Goal: Task Accomplishment & Management: Complete application form

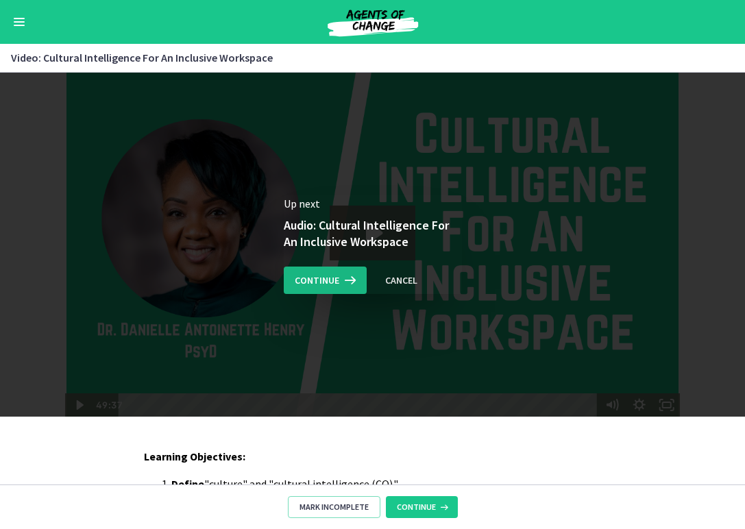
click at [342, 275] on icon at bounding box center [348, 280] width 19 height 16
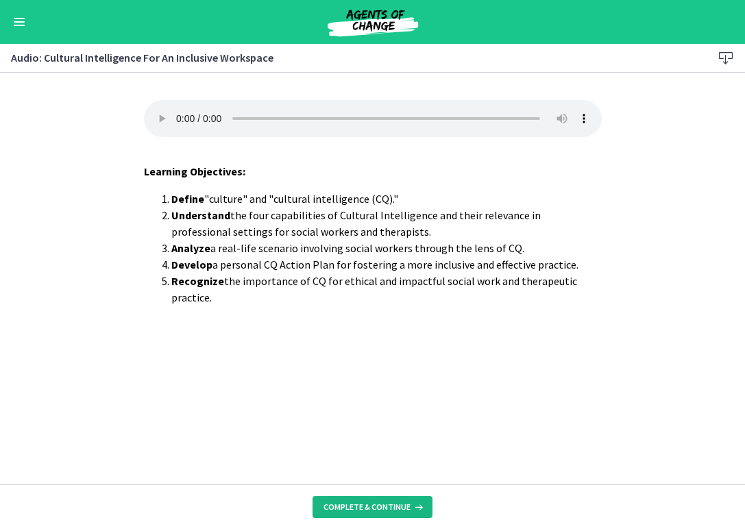
click at [391, 497] on button "Complete & continue" at bounding box center [373, 507] width 120 height 22
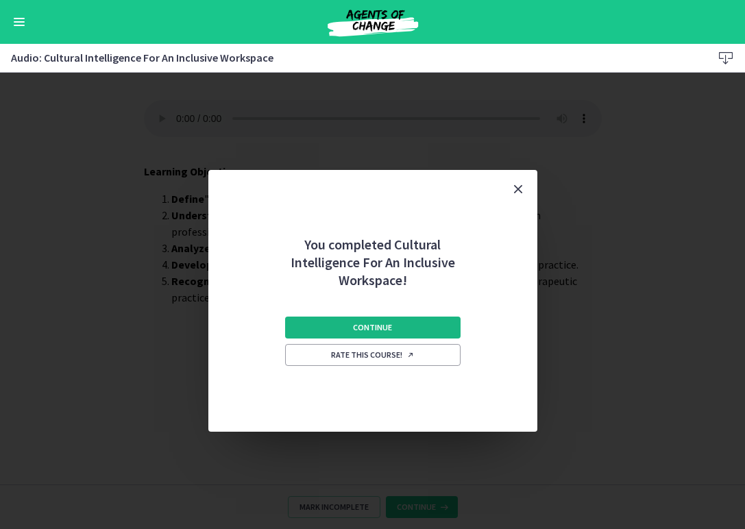
click at [375, 337] on button "Continue" at bounding box center [372, 328] width 175 height 22
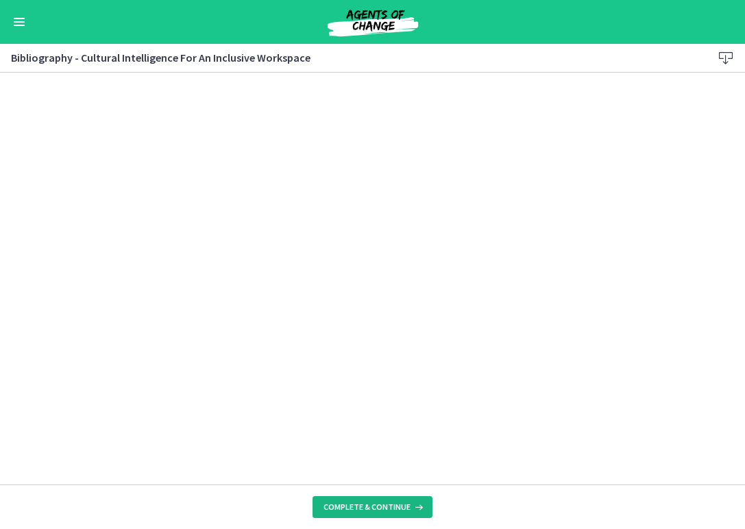
click at [339, 505] on span "Complete & continue" at bounding box center [367, 507] width 87 height 11
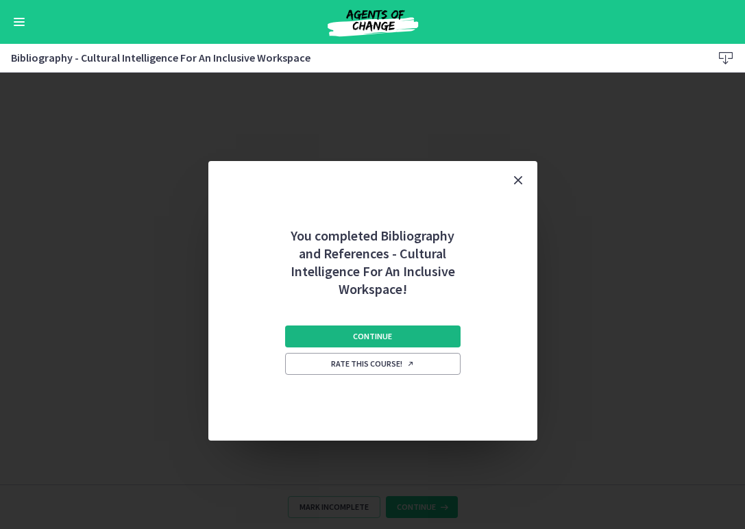
click at [361, 341] on span "Continue" at bounding box center [372, 336] width 39 height 11
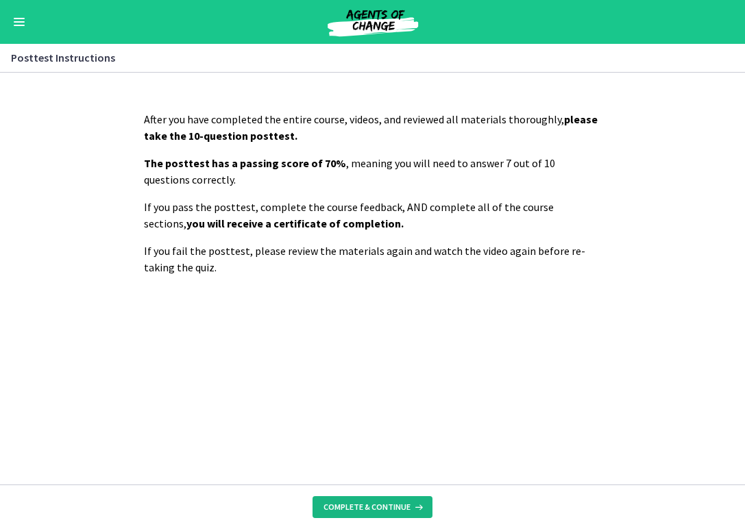
click at [371, 500] on button "Complete & continue" at bounding box center [373, 507] width 120 height 22
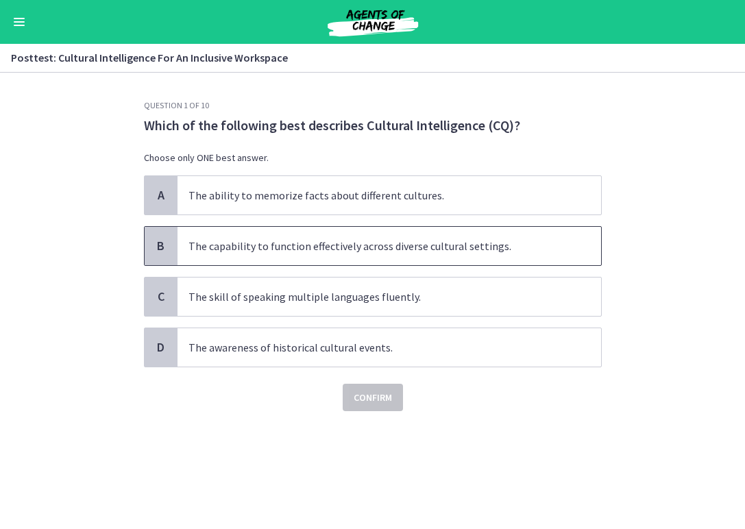
click at [353, 253] on span "The capability to function effectively across diverse cultural settings." at bounding box center [390, 246] width 424 height 38
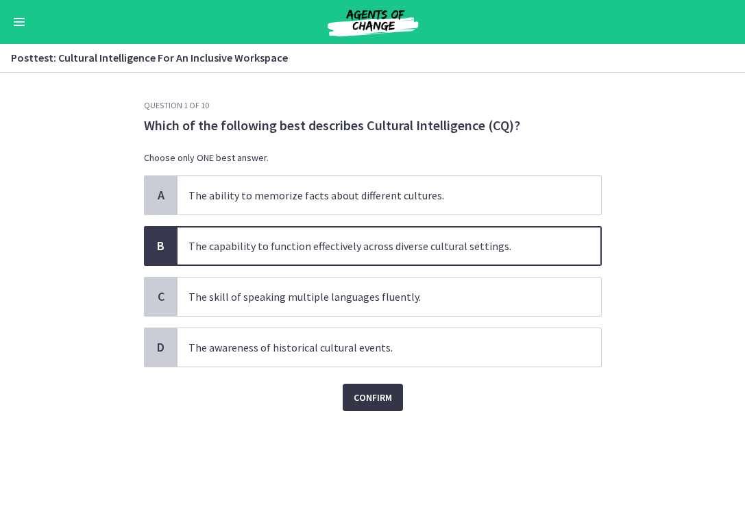
click at [374, 395] on span "Confirm" at bounding box center [373, 397] width 38 height 16
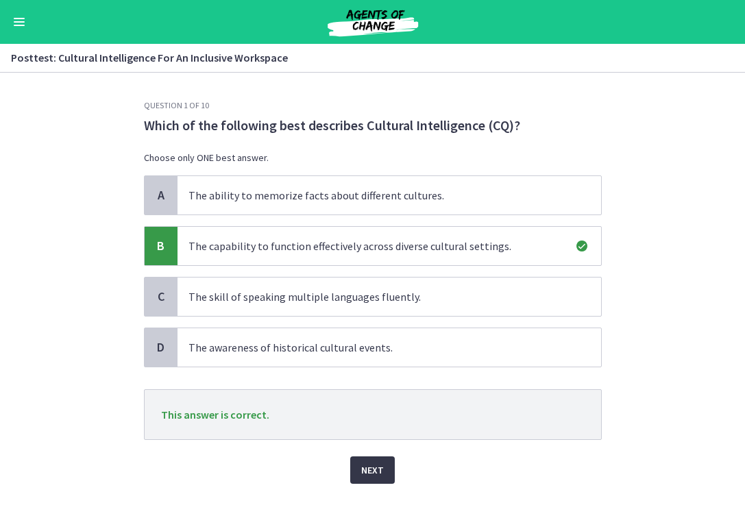
click at [367, 465] on span "Next" at bounding box center [372, 470] width 23 height 16
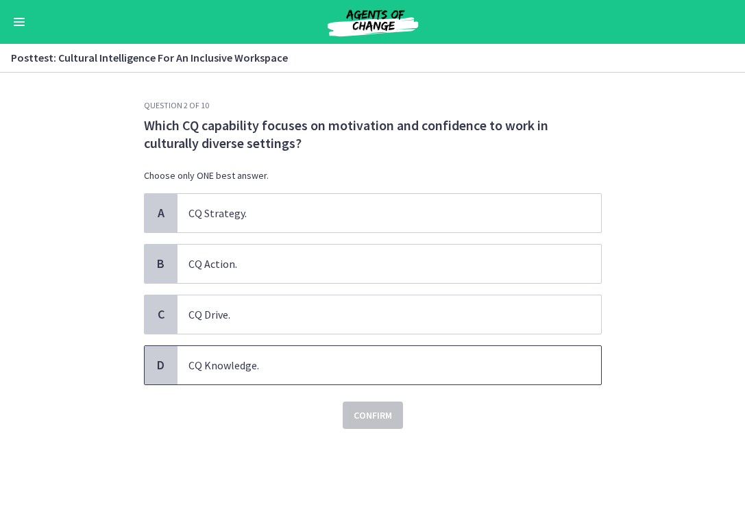
click at [378, 371] on span "CQ Knowledge." at bounding box center [390, 365] width 424 height 38
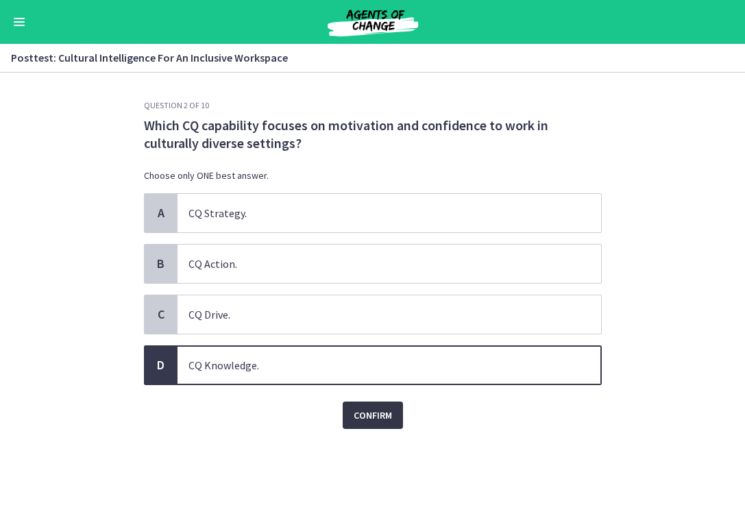
click at [376, 414] on span "Confirm" at bounding box center [373, 415] width 38 height 16
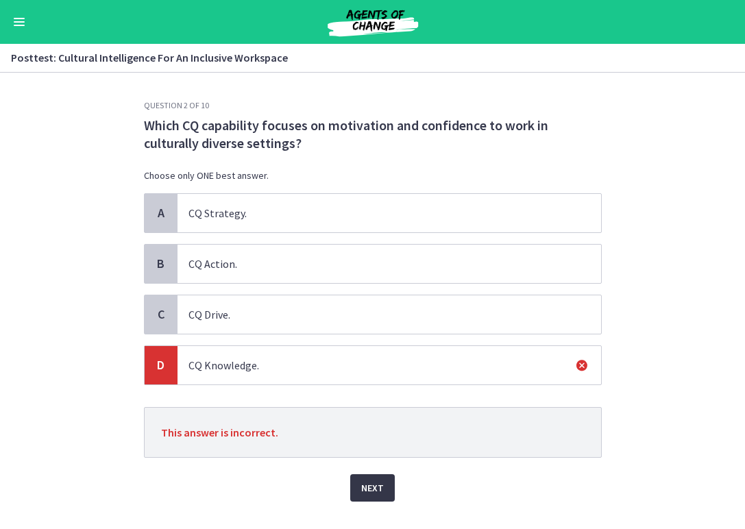
click at [373, 474] on button "Next" at bounding box center [372, 487] width 45 height 27
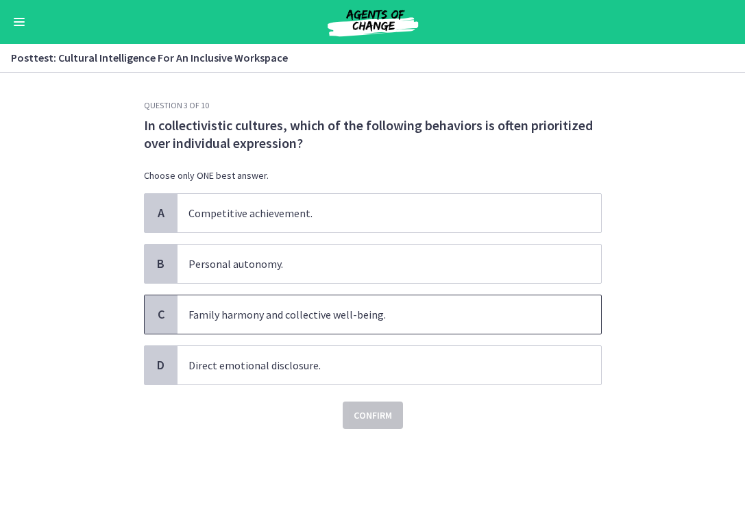
click at [393, 329] on span "Family harmony and collective well-being." at bounding box center [390, 314] width 424 height 38
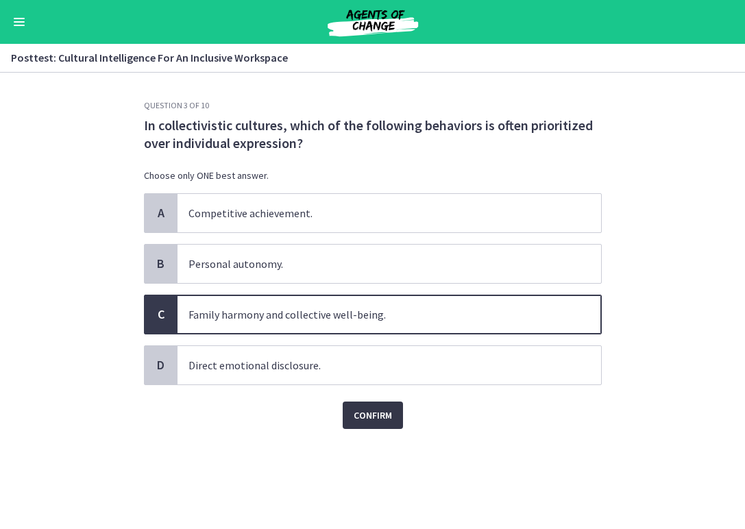
click at [374, 426] on button "Confirm" at bounding box center [373, 415] width 60 height 27
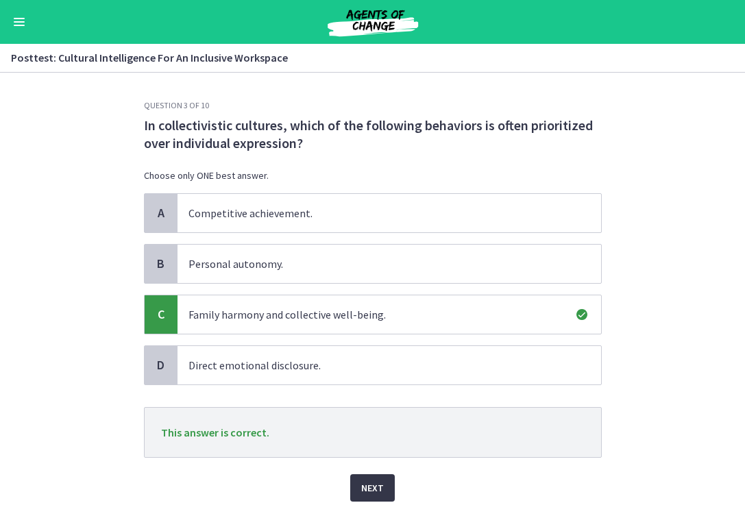
click at [380, 488] on span "Next" at bounding box center [372, 488] width 23 height 16
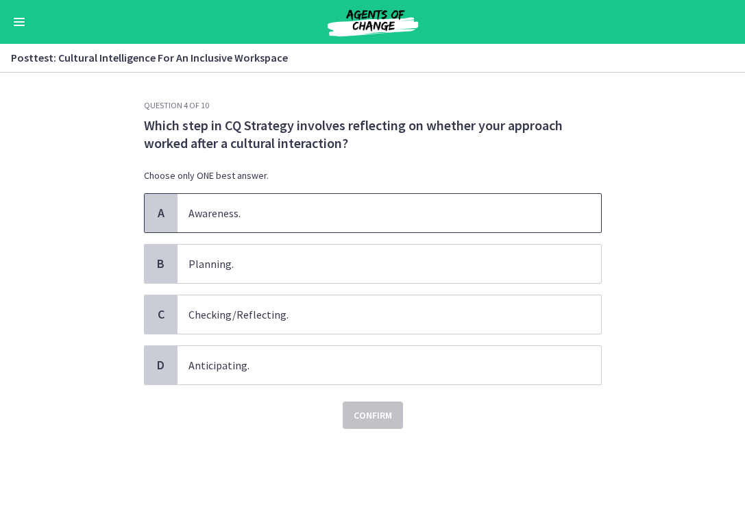
click at [406, 224] on span "Awareness." at bounding box center [390, 213] width 424 height 38
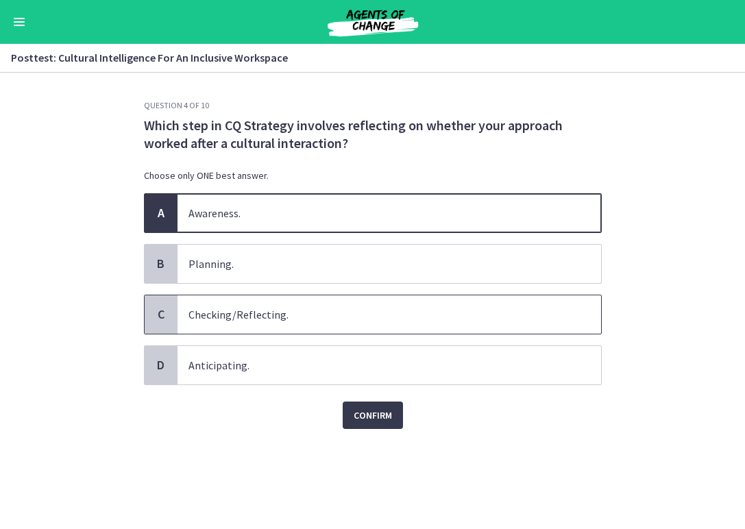
click at [363, 328] on span "Checking/Reflecting." at bounding box center [390, 314] width 424 height 38
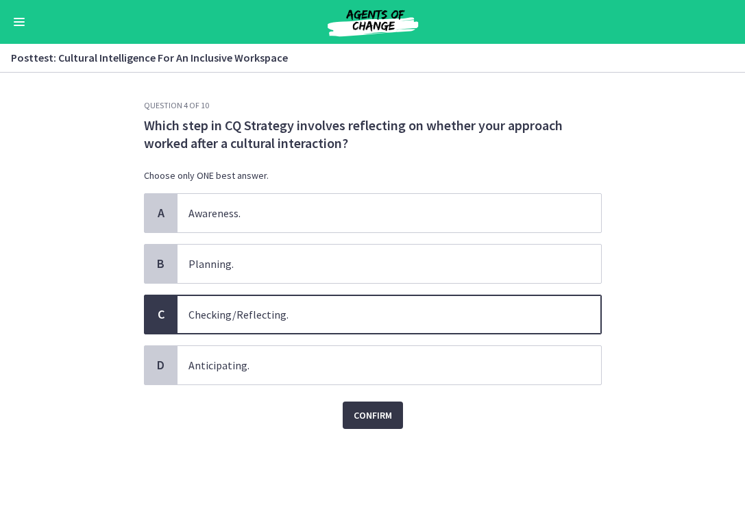
click at [375, 403] on button "Confirm" at bounding box center [373, 415] width 60 height 27
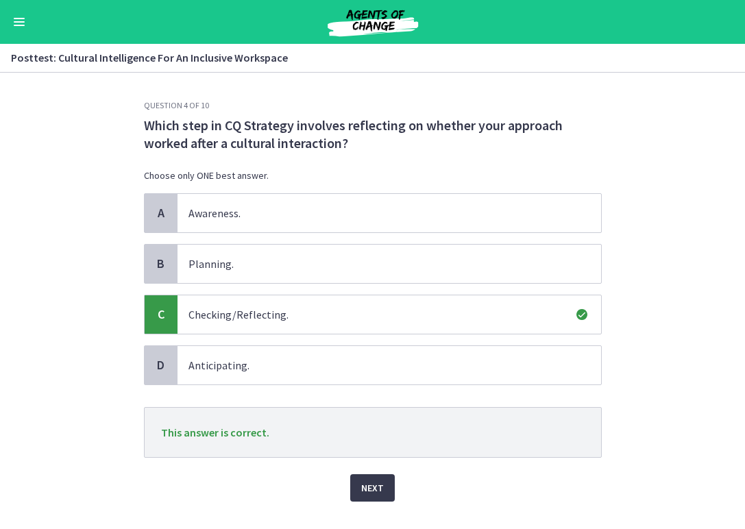
click at [363, 465] on div "Next" at bounding box center [373, 480] width 458 height 44
click at [369, 483] on span "Next" at bounding box center [372, 488] width 23 height 16
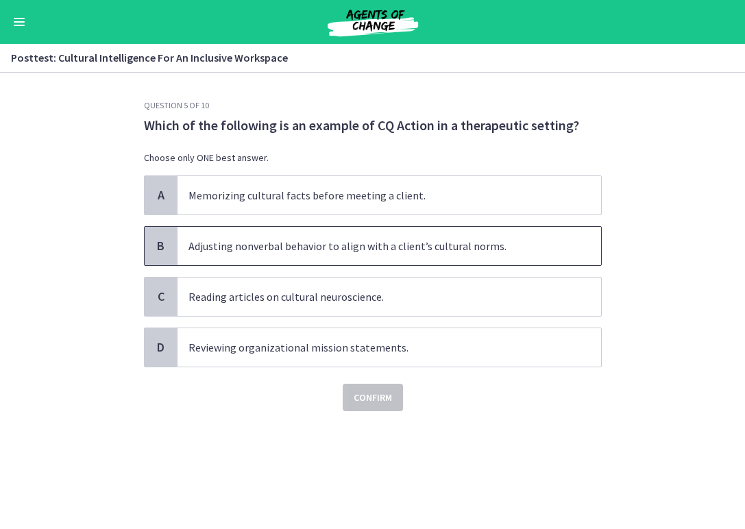
click at [347, 262] on span "Adjusting nonverbal behavior to align with a client’s cultural norms." at bounding box center [390, 246] width 424 height 38
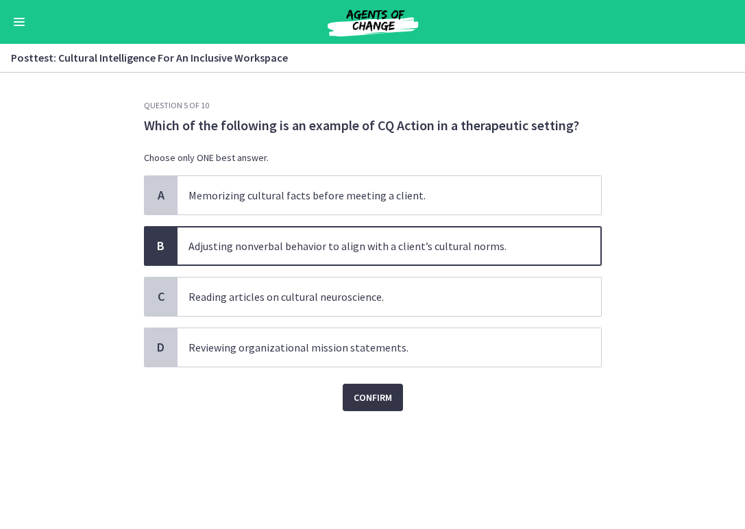
click at [365, 402] on span "Confirm" at bounding box center [373, 397] width 38 height 16
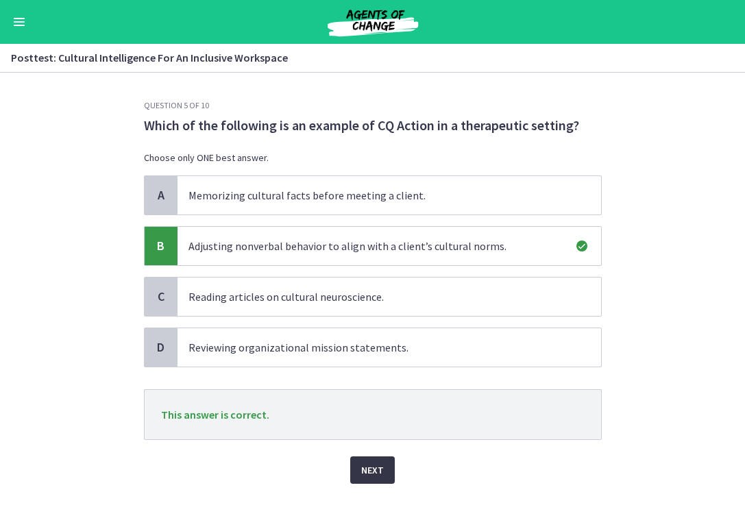
click at [373, 458] on button "Next" at bounding box center [372, 469] width 45 height 27
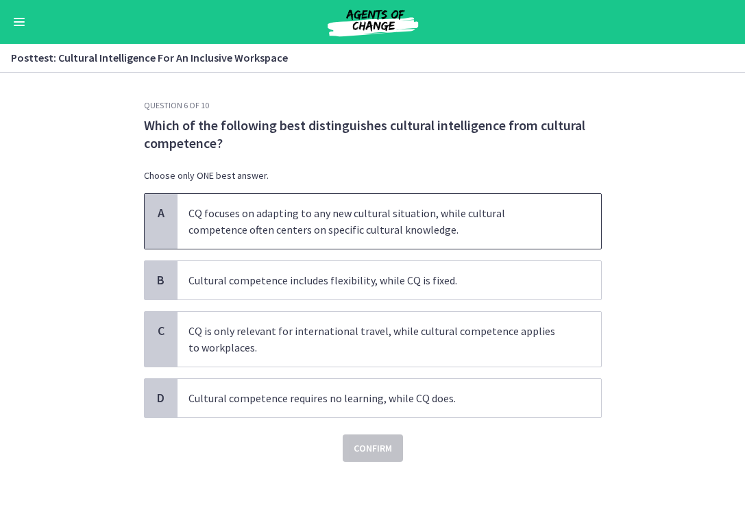
click at [432, 199] on span "CQ focuses on adapting to any new cultural situation, while cultural competence…" at bounding box center [390, 221] width 424 height 55
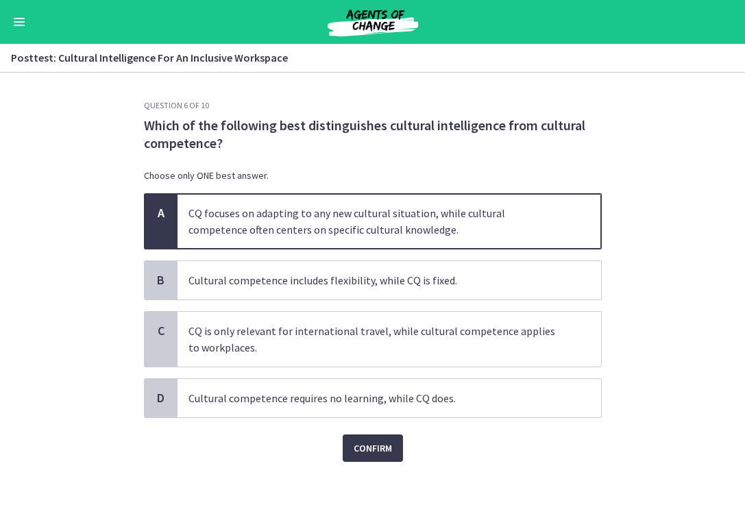
click at [366, 463] on div "Question 6 of 10 Which of the following best distinguishes cultural intelligenc…" at bounding box center [373, 314] width 480 height 429
click at [366, 452] on span "Confirm" at bounding box center [373, 448] width 38 height 16
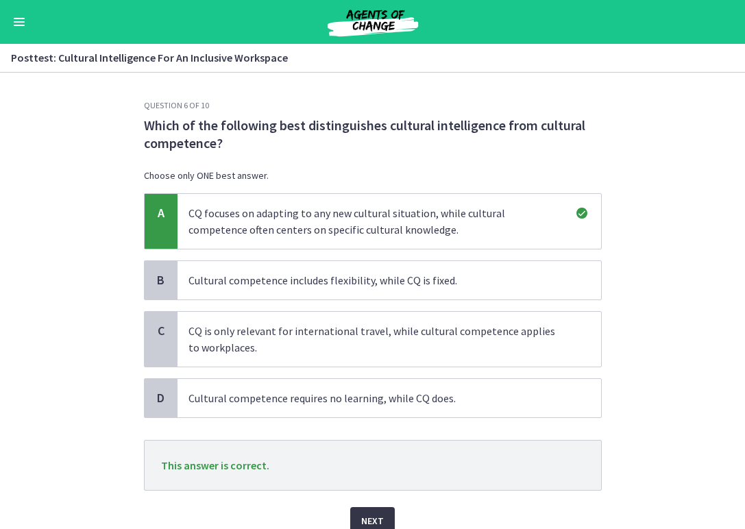
click at [381, 509] on button "Next" at bounding box center [372, 520] width 45 height 27
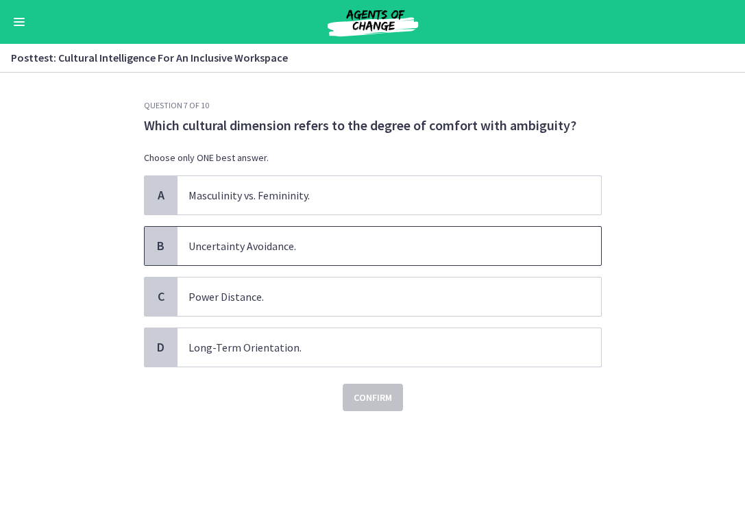
click at [363, 255] on span "Uncertainty Avoidance." at bounding box center [390, 246] width 424 height 38
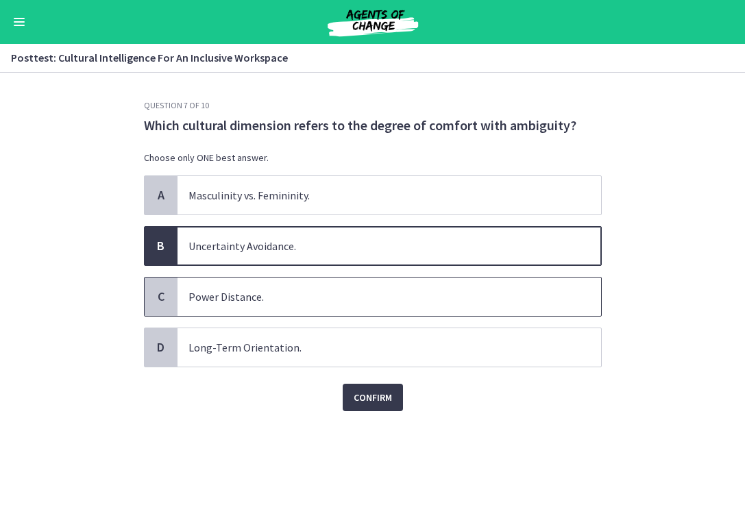
click at [341, 310] on span "Power Distance." at bounding box center [390, 297] width 424 height 38
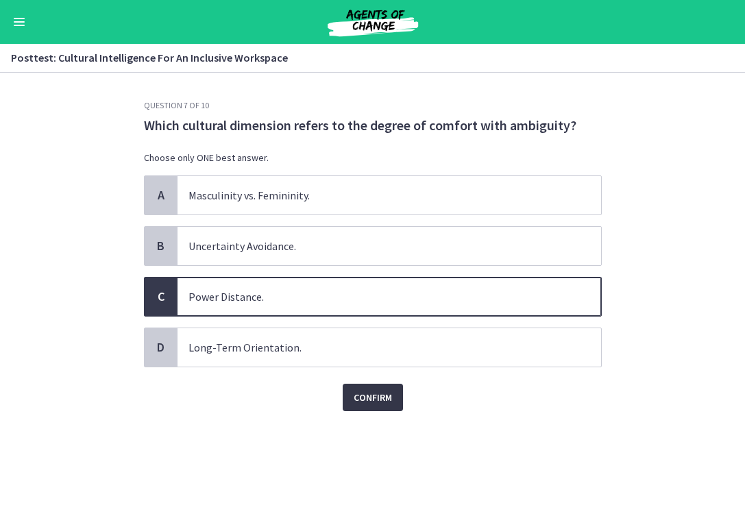
click at [376, 393] on span "Confirm" at bounding box center [373, 397] width 38 height 16
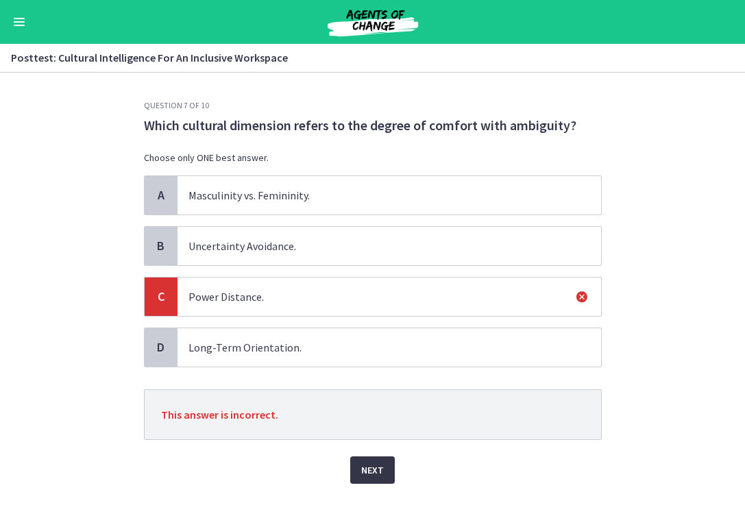
click at [376, 463] on span "Next" at bounding box center [372, 470] width 23 height 16
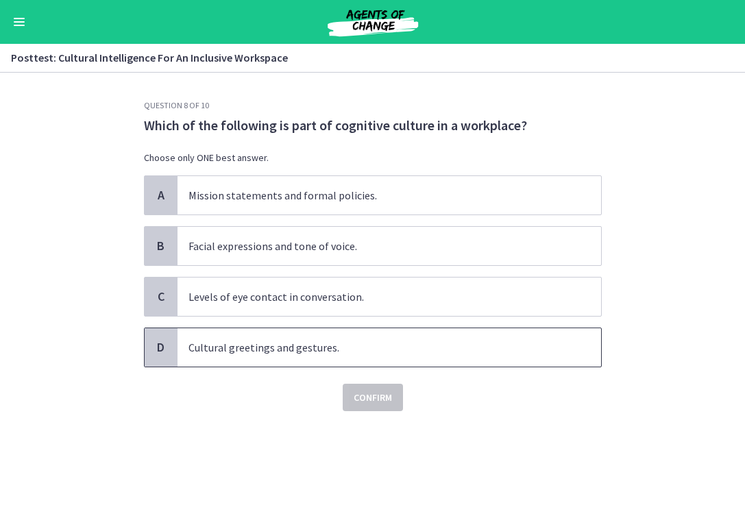
click at [350, 342] on span "Cultural greetings and gestures." at bounding box center [390, 347] width 424 height 38
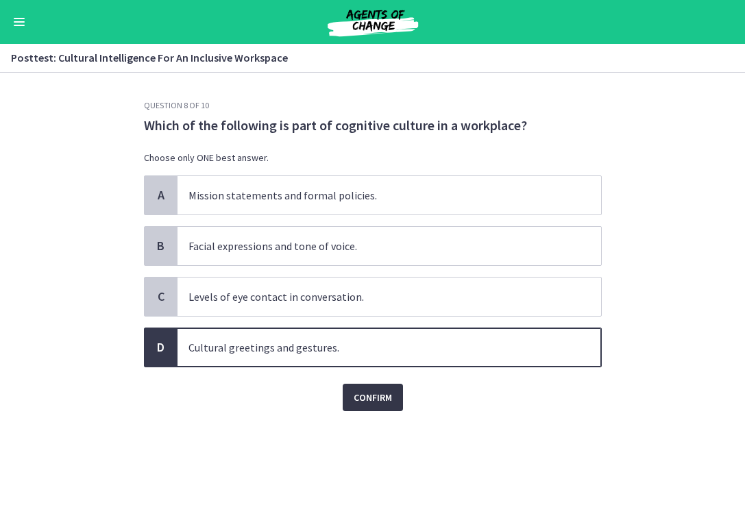
click at [376, 399] on span "Confirm" at bounding box center [373, 397] width 38 height 16
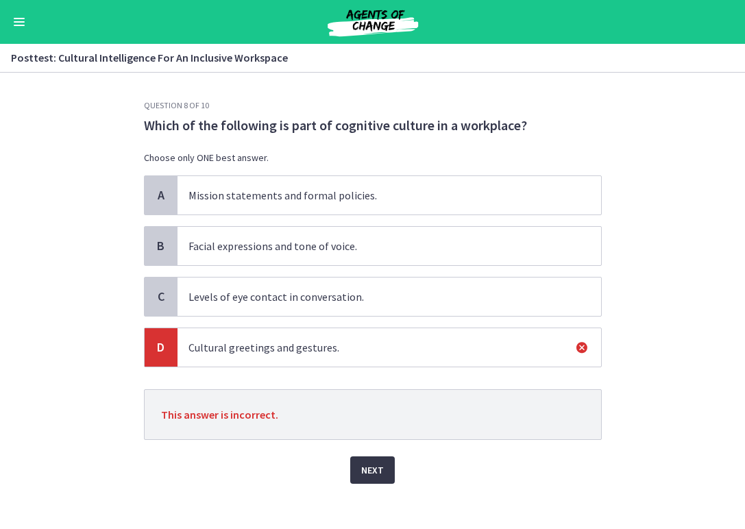
click at [372, 478] on span "Next" at bounding box center [372, 470] width 23 height 16
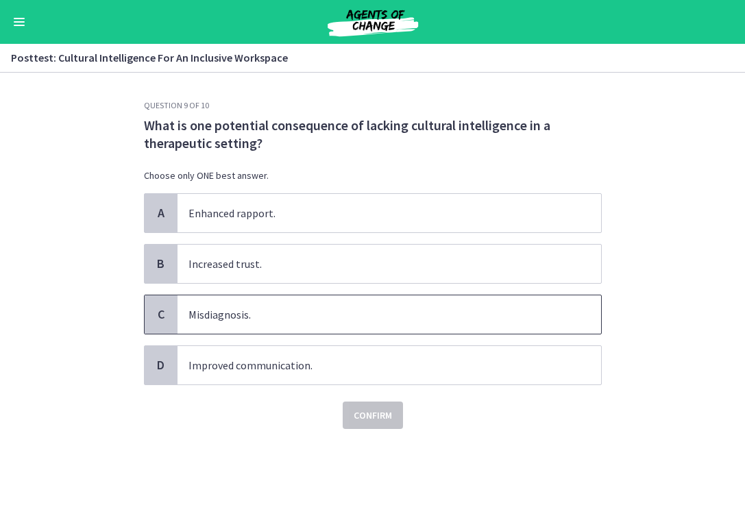
click at [349, 317] on span "Misdiagnosis." at bounding box center [390, 314] width 424 height 38
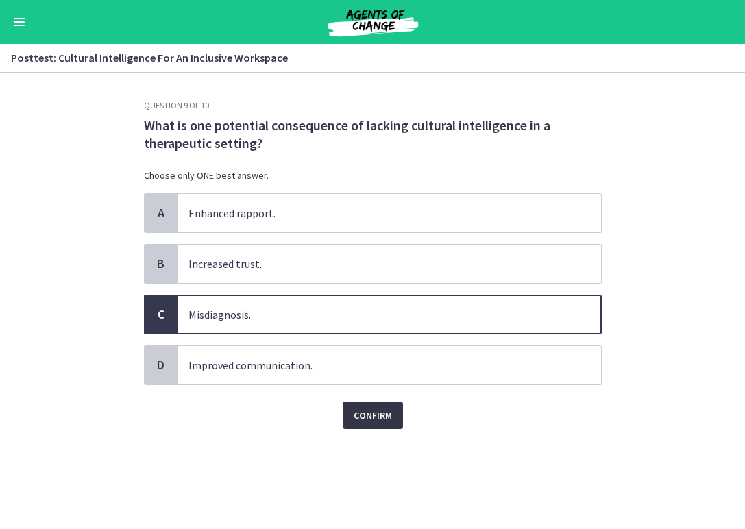
click at [372, 410] on span "Confirm" at bounding box center [373, 415] width 38 height 16
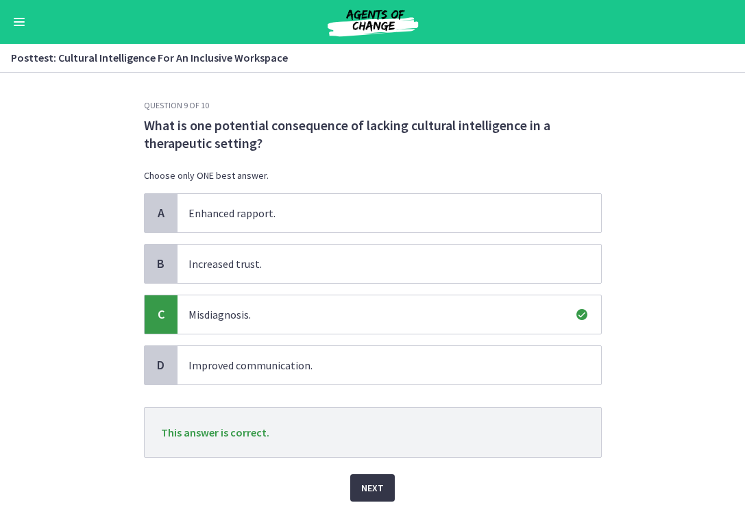
click at [380, 486] on span "Next" at bounding box center [372, 488] width 23 height 16
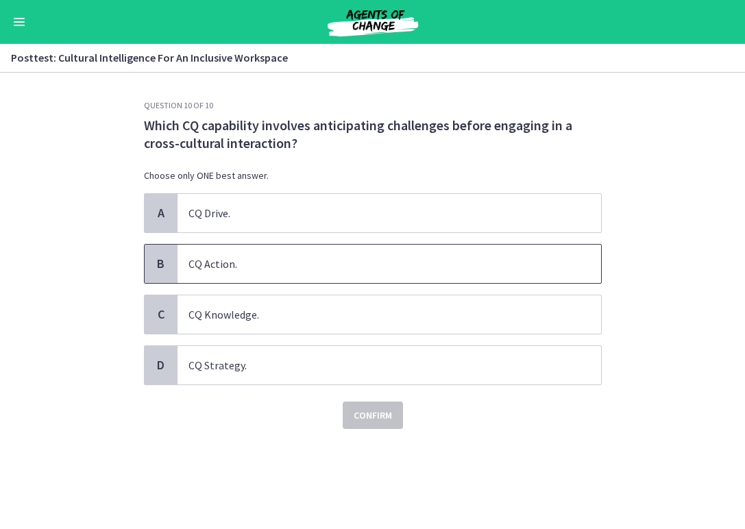
click at [304, 269] on span "CQ Action." at bounding box center [390, 264] width 424 height 38
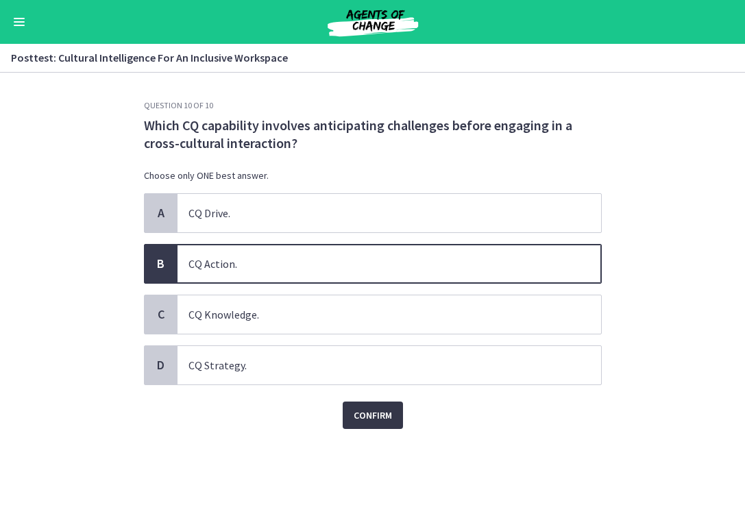
click at [359, 406] on button "Confirm" at bounding box center [373, 415] width 60 height 27
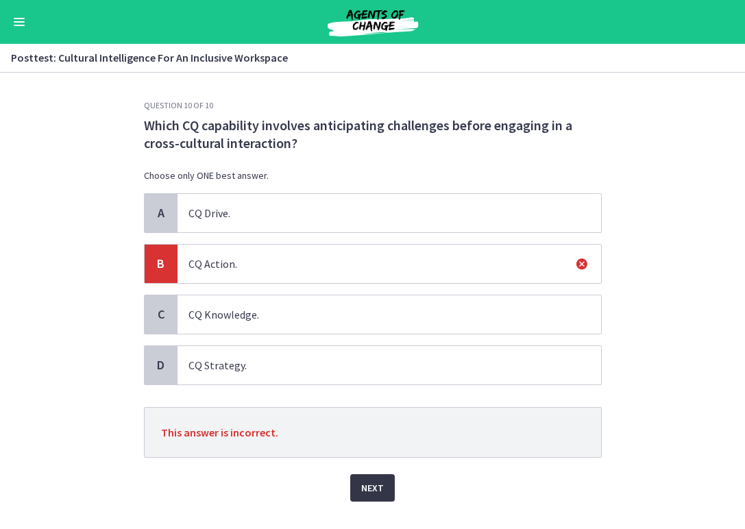
click at [377, 498] on button "Next" at bounding box center [372, 487] width 45 height 27
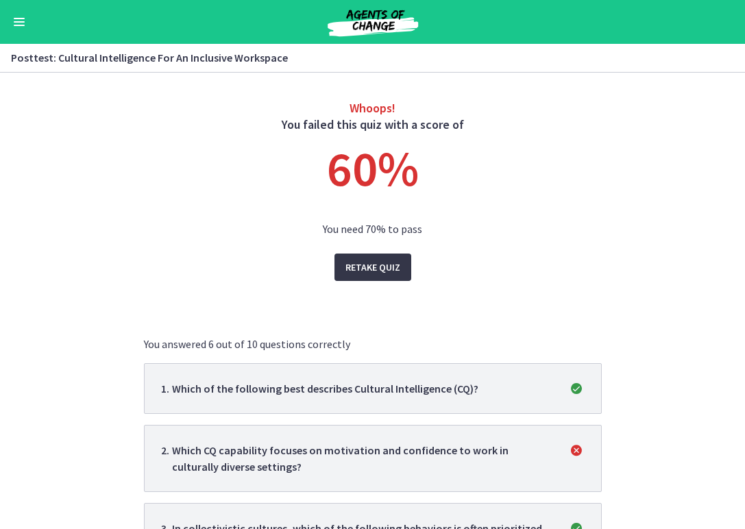
click at [384, 267] on span "Retake Quiz" at bounding box center [372, 267] width 55 height 16
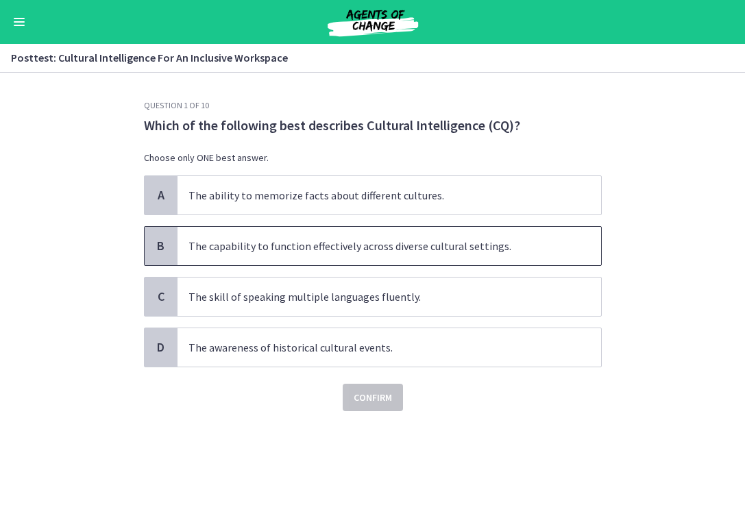
click at [363, 254] on span "The capability to function effectively across diverse cultural settings." at bounding box center [390, 246] width 424 height 38
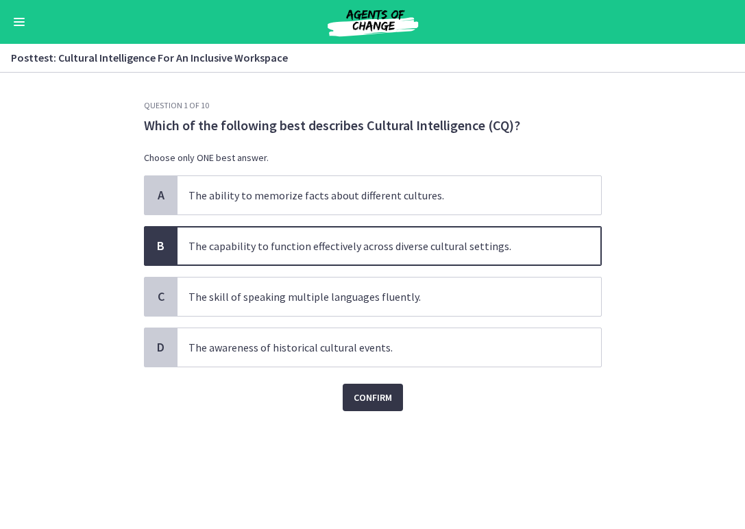
click at [358, 396] on span "Confirm" at bounding box center [373, 397] width 38 height 16
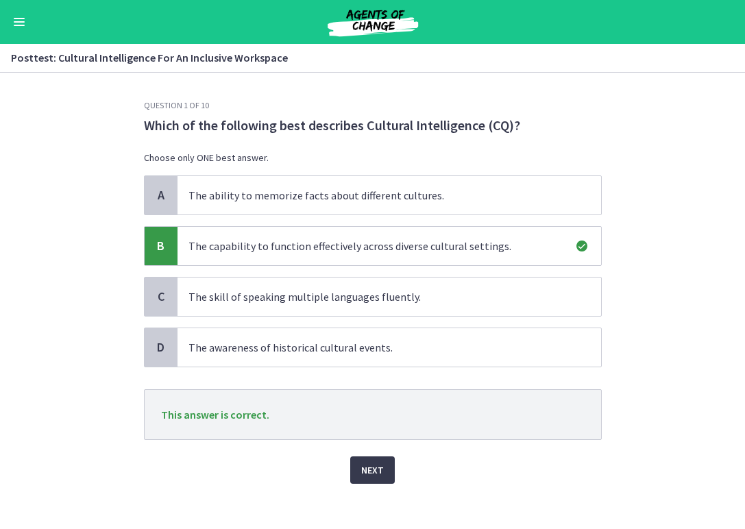
click at [358, 488] on div "Question 1 of 10 Which of the following best describes Cultural Intelligence (C…" at bounding box center [373, 314] width 480 height 429
click at [361, 477] on button "Next" at bounding box center [372, 469] width 45 height 27
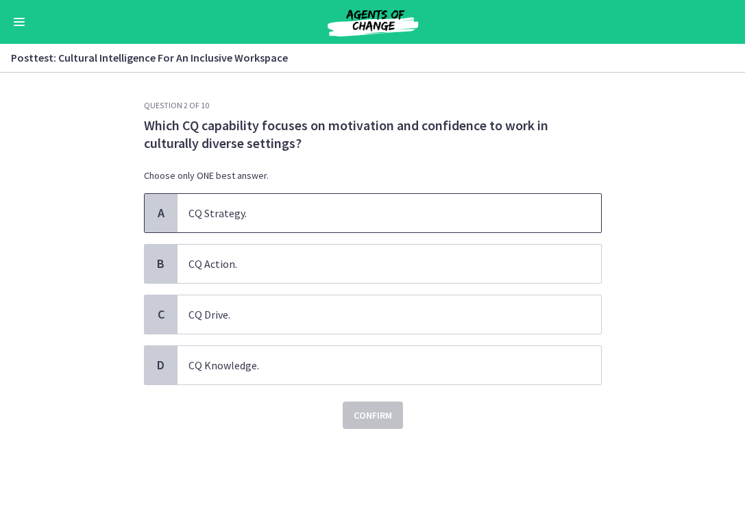
click at [381, 217] on span "CQ Strategy." at bounding box center [390, 213] width 424 height 38
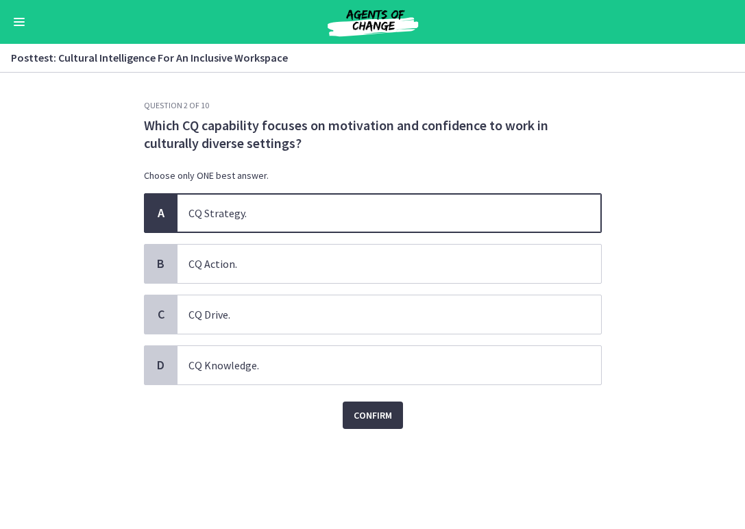
click at [374, 404] on button "Confirm" at bounding box center [373, 415] width 60 height 27
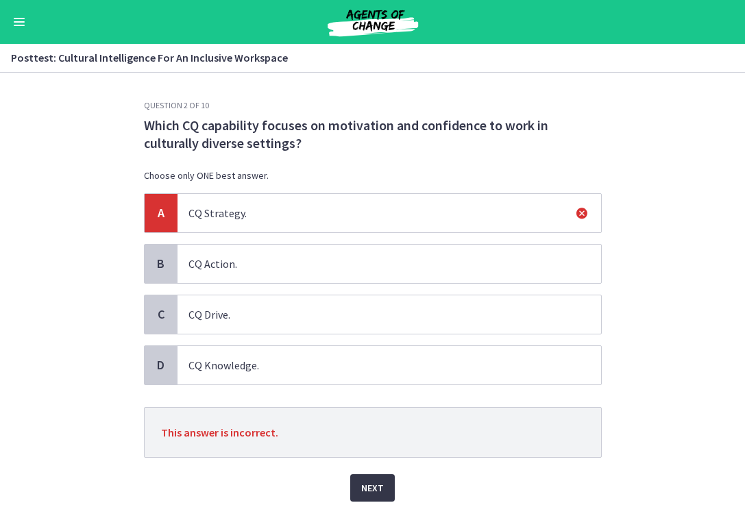
click at [364, 493] on span "Next" at bounding box center [372, 488] width 23 height 16
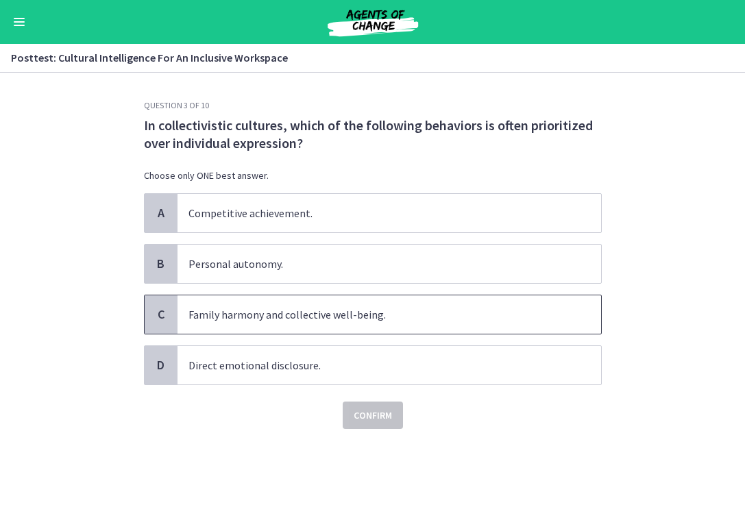
click at [376, 308] on span "Family harmony and collective well-being." at bounding box center [390, 314] width 424 height 38
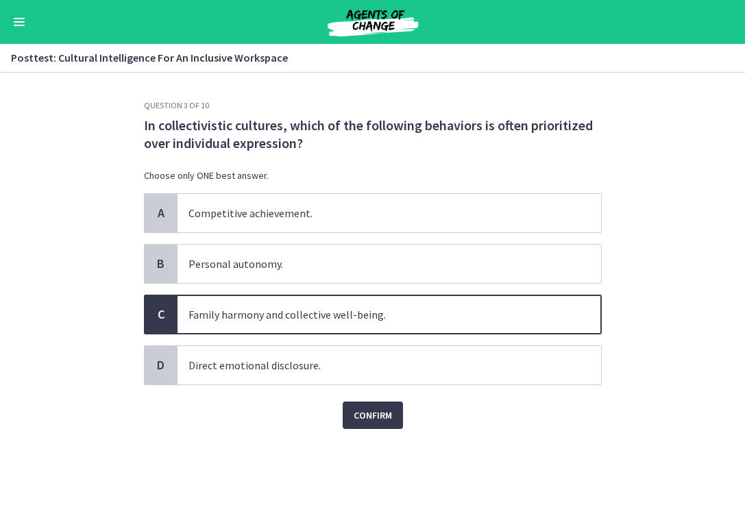
click at [376, 449] on div "Question 3 of 10 In collectivistic cultures, which of the following behaviors i…" at bounding box center [373, 314] width 480 height 429
click at [374, 414] on span "Confirm" at bounding box center [373, 415] width 38 height 16
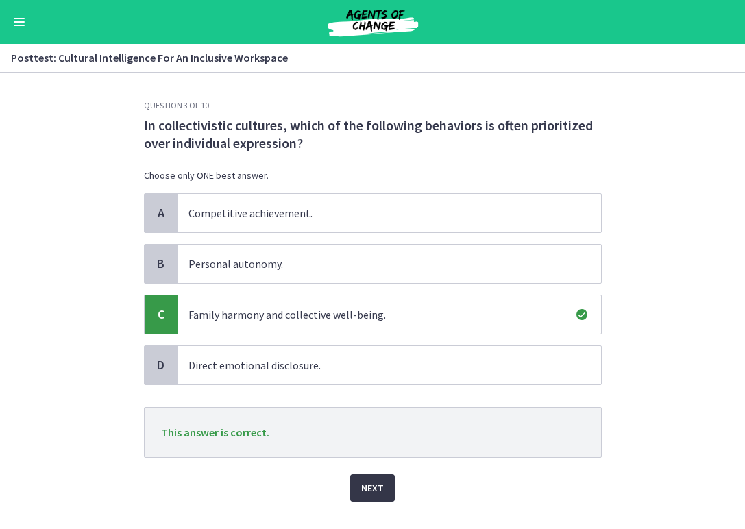
click at [367, 482] on span "Next" at bounding box center [372, 488] width 23 height 16
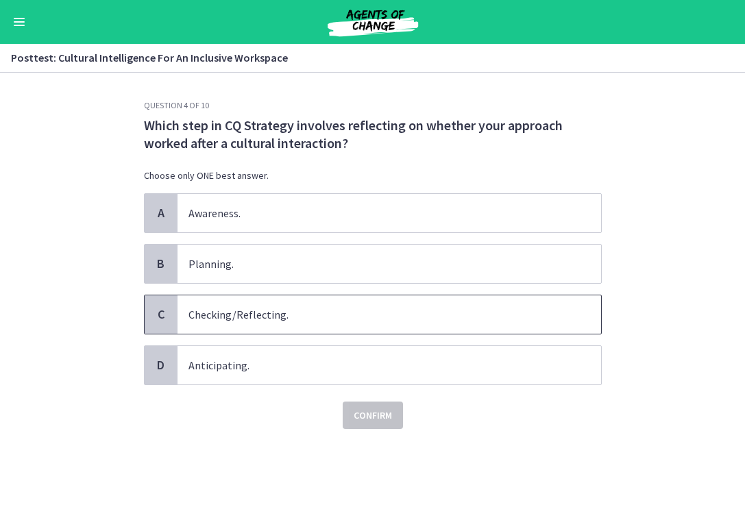
click at [349, 325] on span "Checking/Reflecting." at bounding box center [390, 314] width 424 height 38
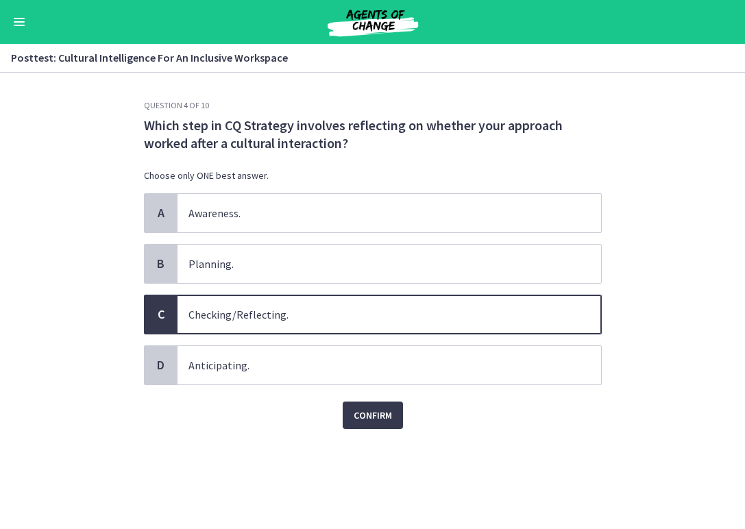
click at [358, 437] on div "Question 4 of 10 Which step in CQ Strategy involves reflecting on whether your …" at bounding box center [373, 314] width 480 height 429
click at [356, 419] on span "Confirm" at bounding box center [373, 415] width 38 height 16
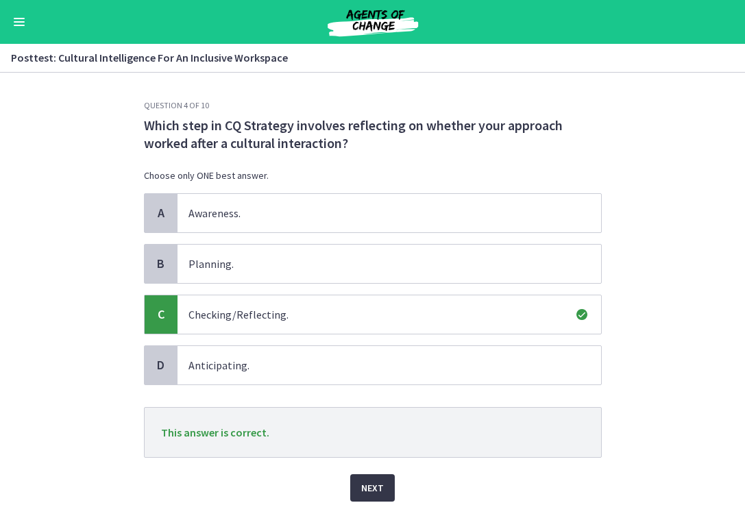
click at [372, 480] on span "Next" at bounding box center [372, 488] width 23 height 16
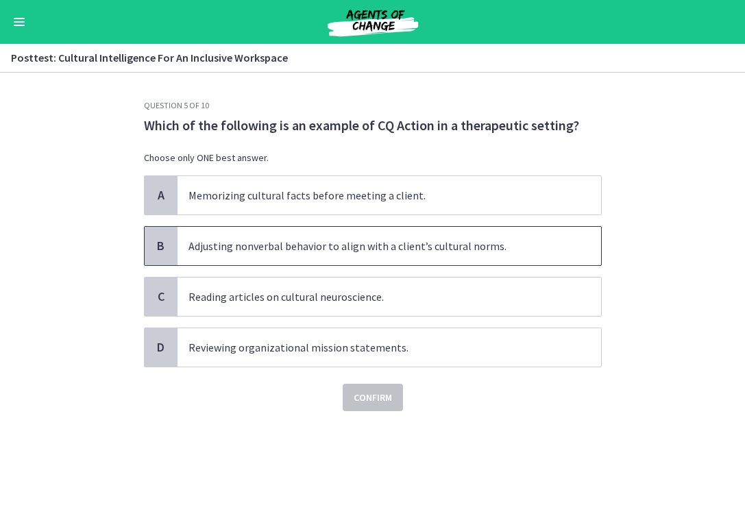
click at [428, 254] on span "Adjusting nonverbal behavior to align with a client’s cultural norms." at bounding box center [390, 246] width 424 height 38
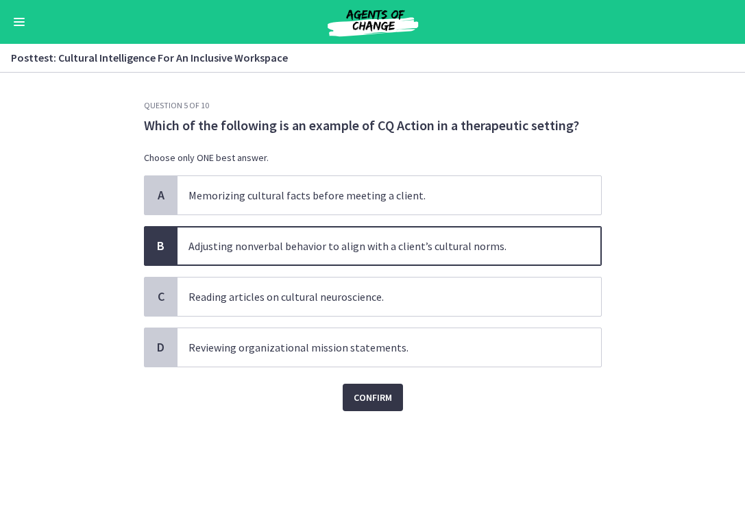
click at [391, 390] on span "Confirm" at bounding box center [373, 397] width 38 height 16
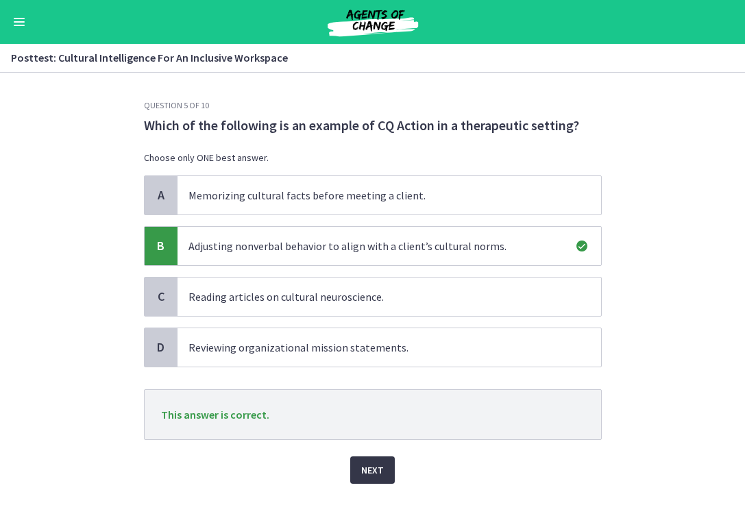
click at [371, 478] on button "Next" at bounding box center [372, 469] width 45 height 27
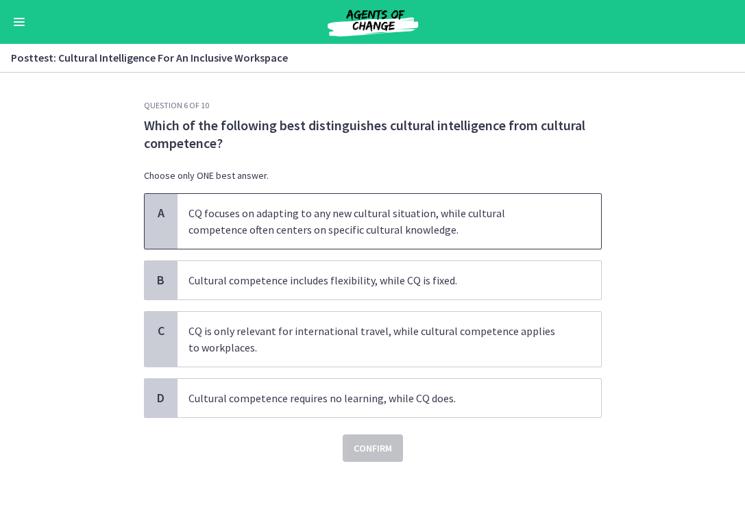
click at [440, 217] on span "CQ focuses on adapting to any new cultural situation, while cultural competence…" at bounding box center [390, 221] width 424 height 55
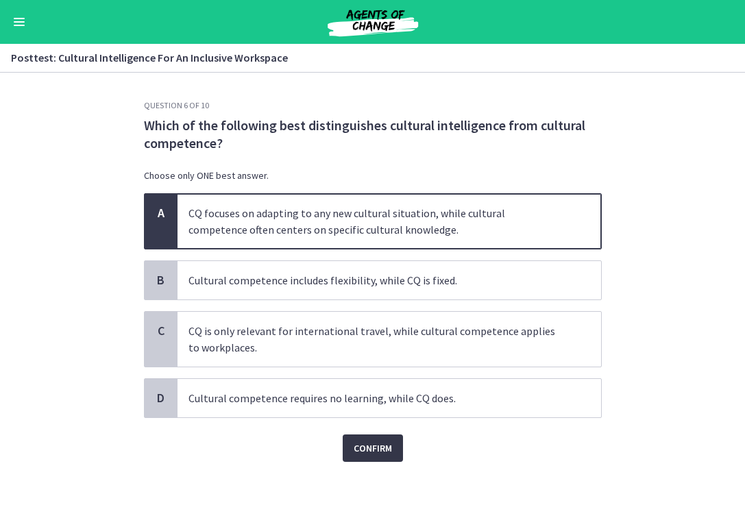
click at [382, 447] on span "Confirm" at bounding box center [373, 448] width 38 height 16
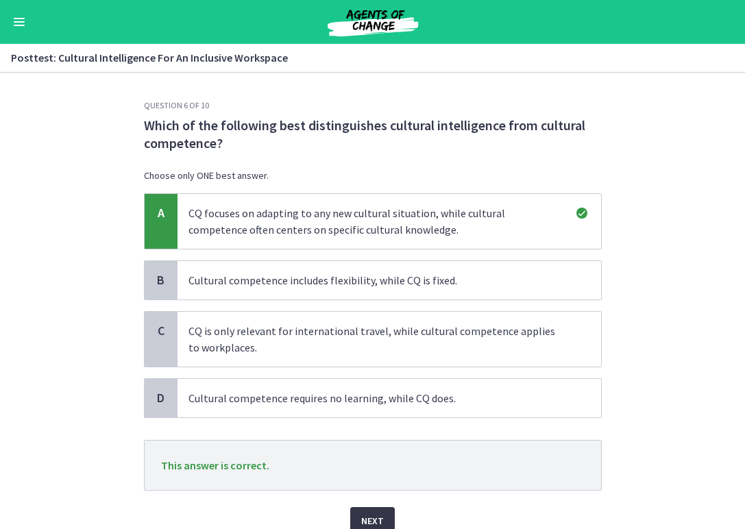
click at [371, 515] on span "Next" at bounding box center [372, 521] width 23 height 16
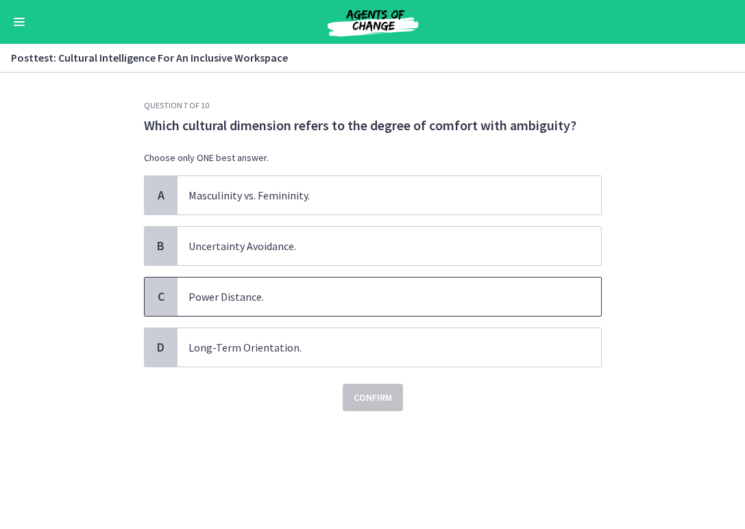
click at [420, 295] on span "Power Distance." at bounding box center [390, 297] width 424 height 38
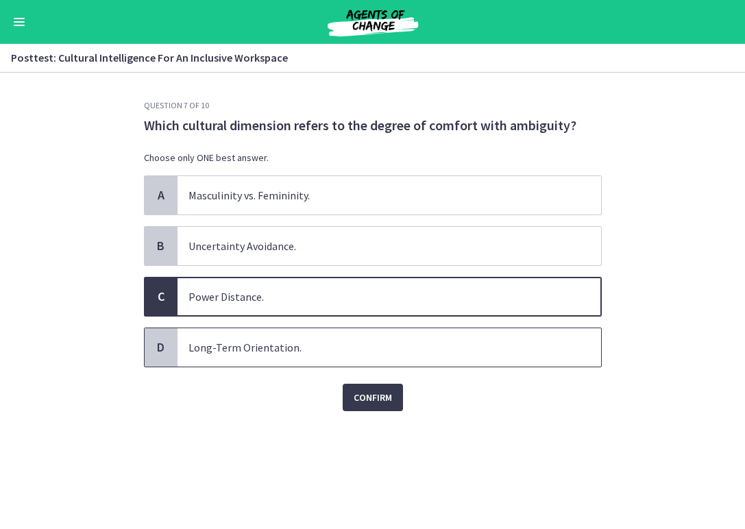
click at [400, 345] on span "Long-Term Orientation." at bounding box center [390, 347] width 424 height 38
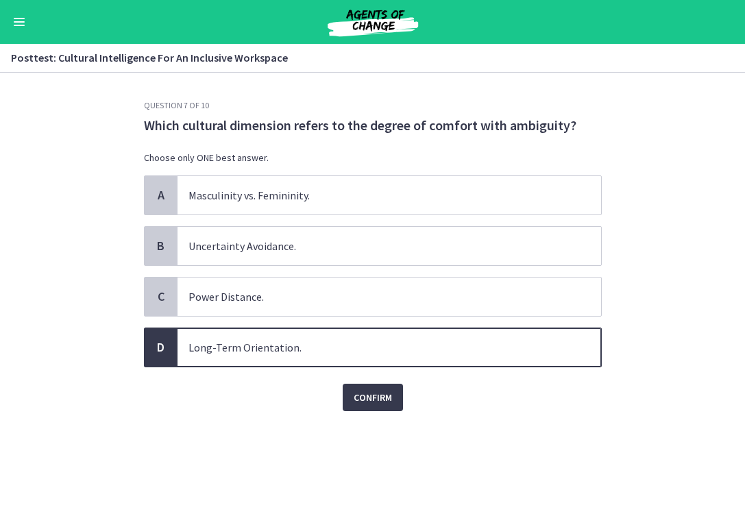
click at [396, 381] on div "Confirm" at bounding box center [373, 389] width 458 height 44
click at [389, 399] on span "Confirm" at bounding box center [373, 397] width 38 height 16
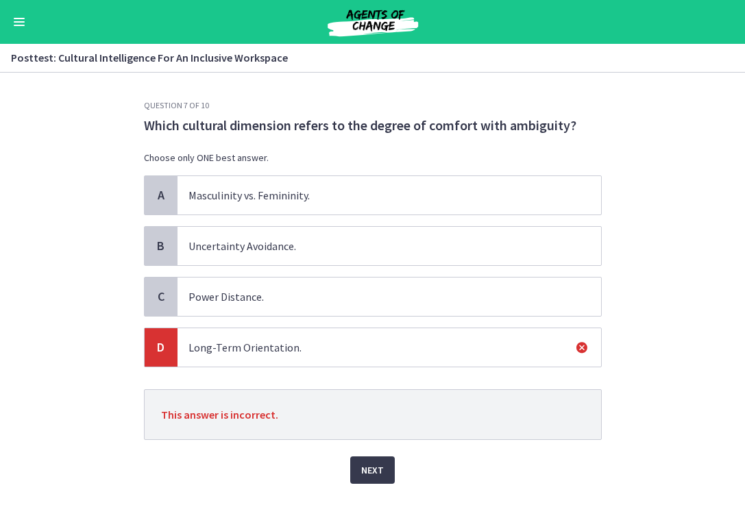
click at [372, 486] on div "Question 7 of 10 Which cultural dimension refers to the degree of comfort with …" at bounding box center [373, 314] width 480 height 429
click at [366, 467] on span "Next" at bounding box center [372, 470] width 23 height 16
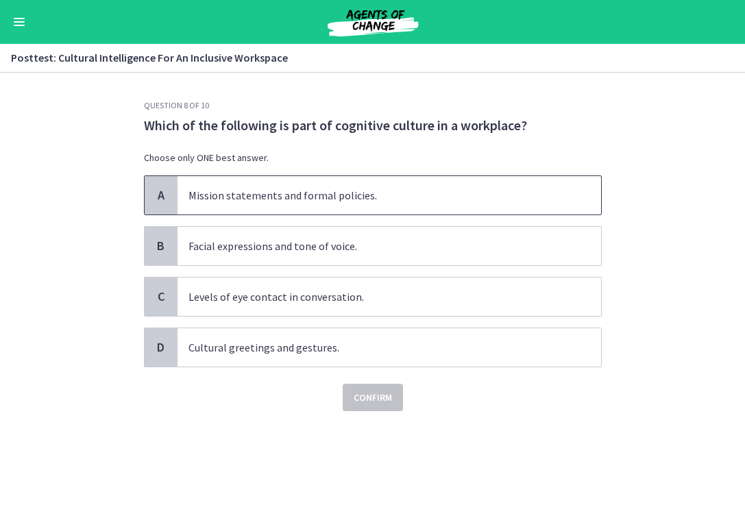
click at [406, 193] on span "Mission statements and formal policies." at bounding box center [390, 195] width 424 height 38
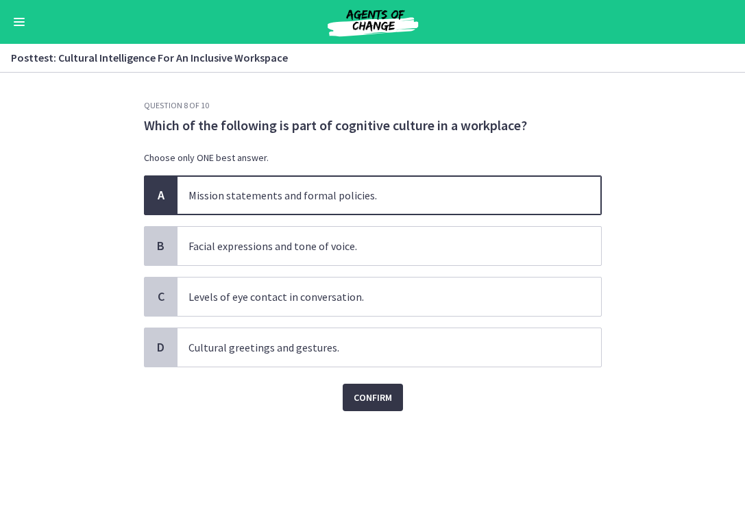
click at [374, 386] on button "Confirm" at bounding box center [373, 397] width 60 height 27
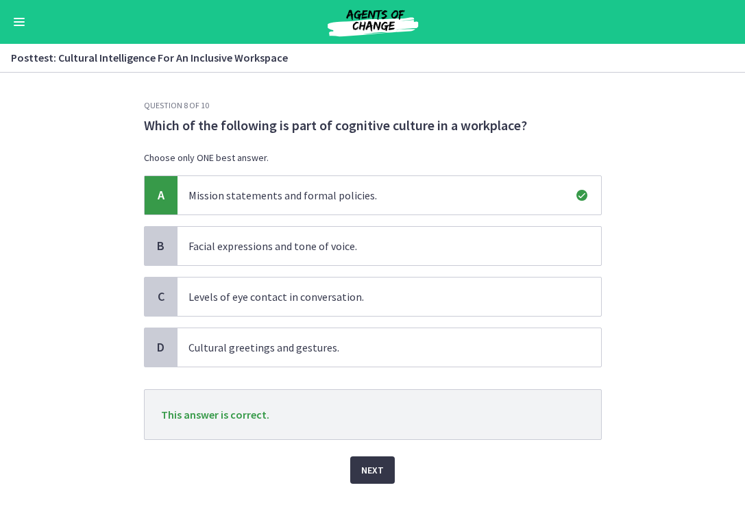
click at [357, 476] on button "Next" at bounding box center [372, 469] width 45 height 27
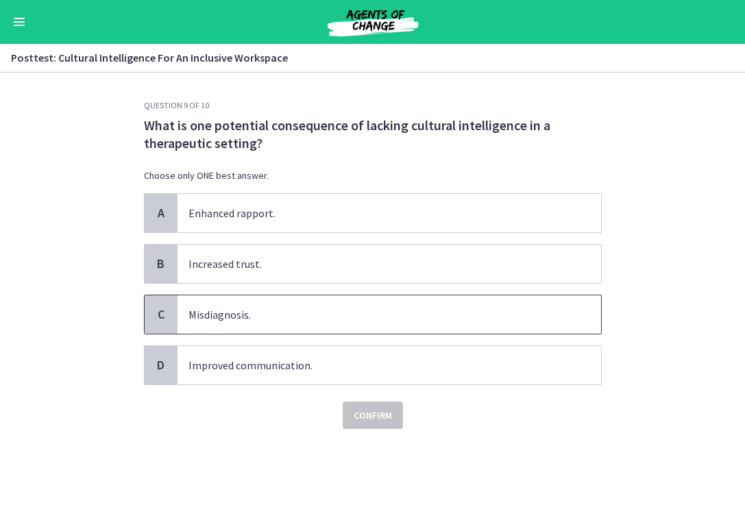
click at [317, 313] on span "Misdiagnosis." at bounding box center [390, 314] width 424 height 38
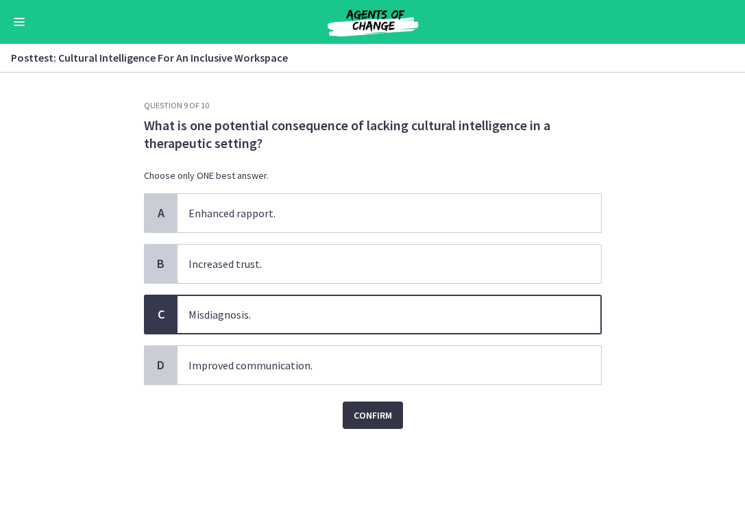
click at [345, 415] on button "Confirm" at bounding box center [373, 415] width 60 height 27
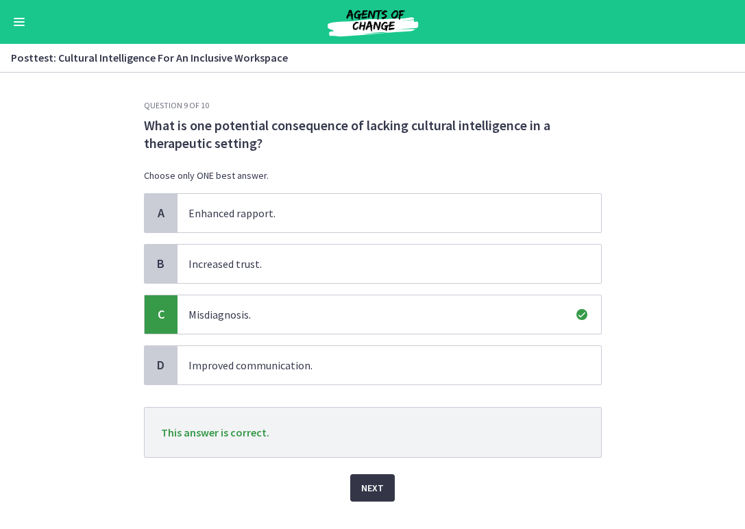
click at [355, 498] on button "Next" at bounding box center [372, 487] width 45 height 27
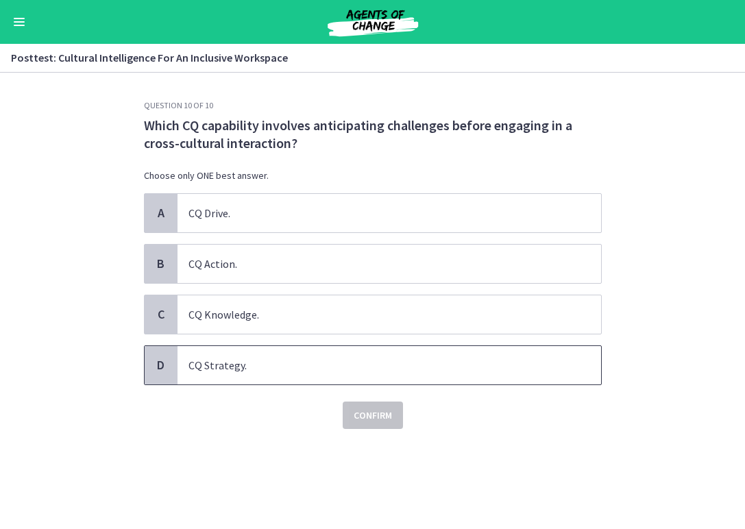
click at [344, 348] on span "CQ Strategy." at bounding box center [390, 365] width 424 height 38
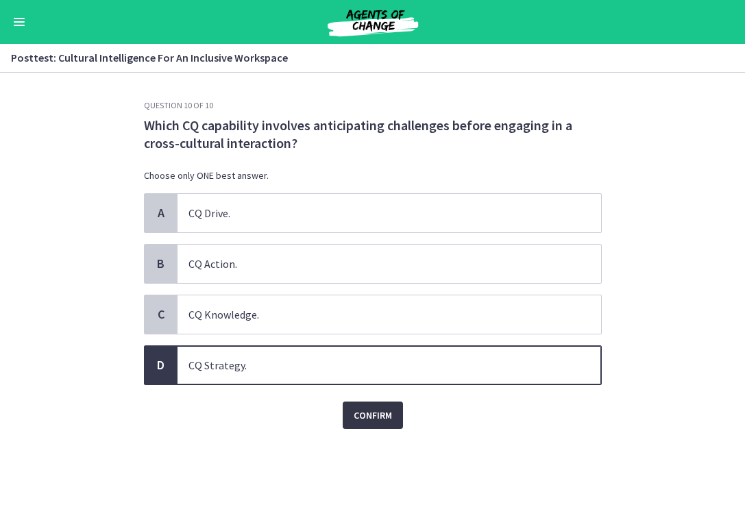
click at [353, 412] on button "Confirm" at bounding box center [373, 415] width 60 height 27
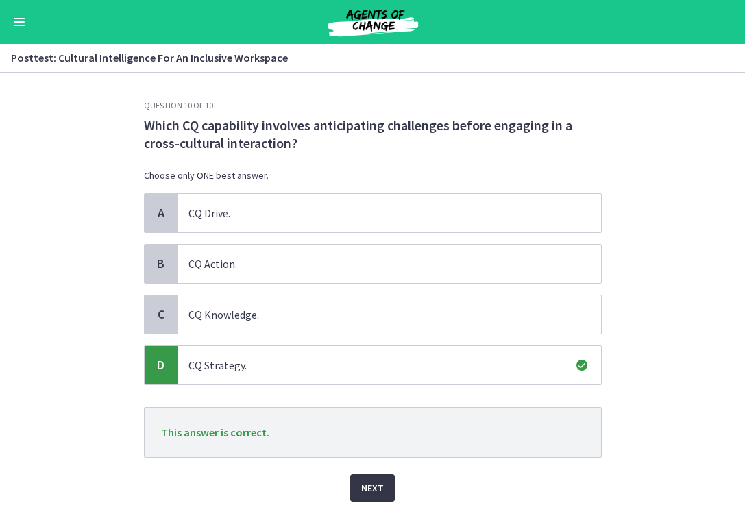
click at [367, 485] on span "Next" at bounding box center [372, 488] width 23 height 16
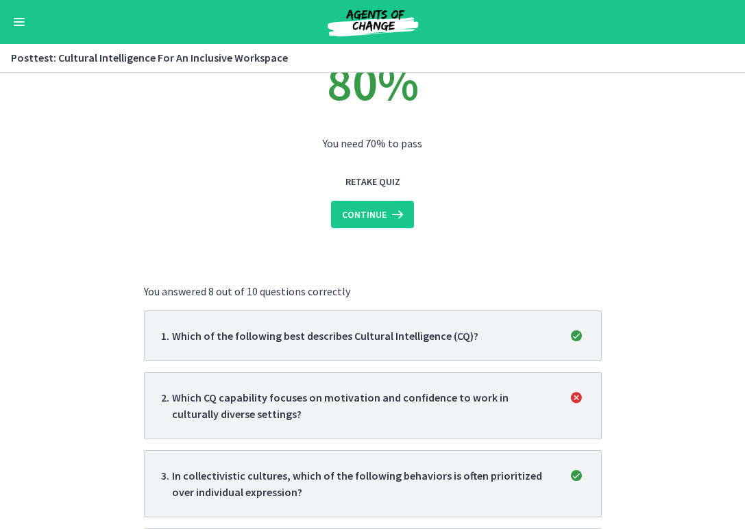
scroll to position [87, 0]
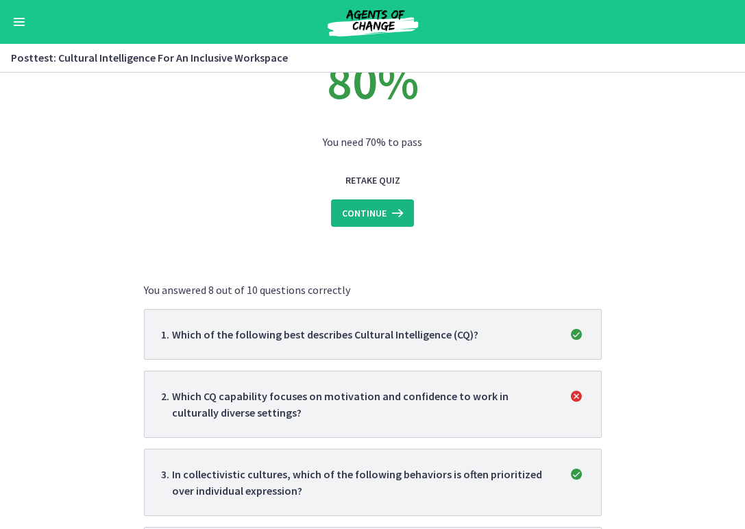
click at [395, 214] on icon at bounding box center [396, 213] width 19 height 16
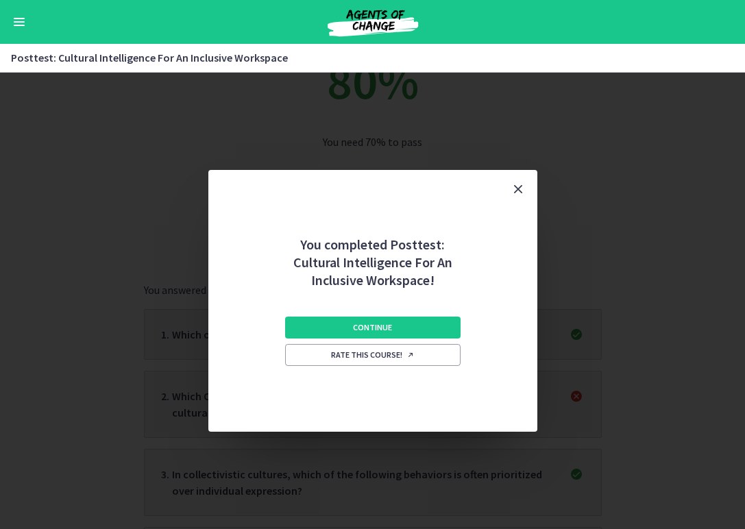
scroll to position [0, 0]
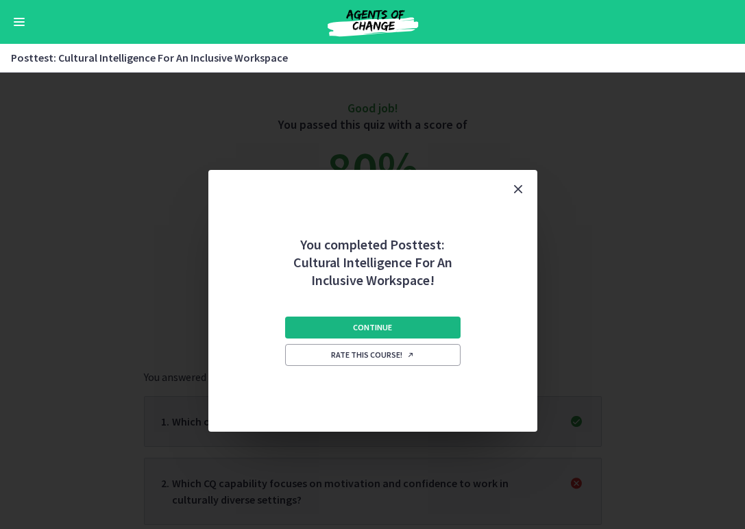
click at [358, 326] on span "Continue" at bounding box center [372, 327] width 39 height 11
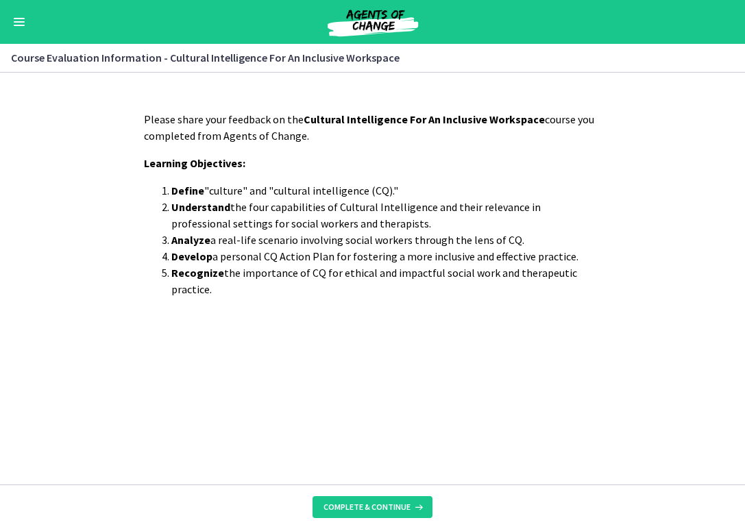
click at [357, 493] on footer "Complete & continue" at bounding box center [372, 507] width 745 height 45
click at [352, 515] on button "Complete & continue" at bounding box center [373, 507] width 120 height 22
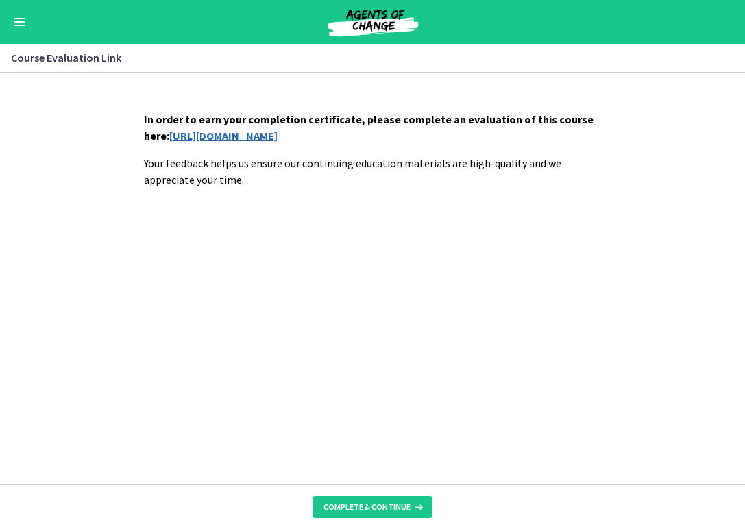
click at [278, 130] on link "https://forms.gle/MiybfNnoR4cwi6DU7" at bounding box center [223, 136] width 108 height 14
click at [400, 500] on button "Complete & continue" at bounding box center [373, 507] width 120 height 22
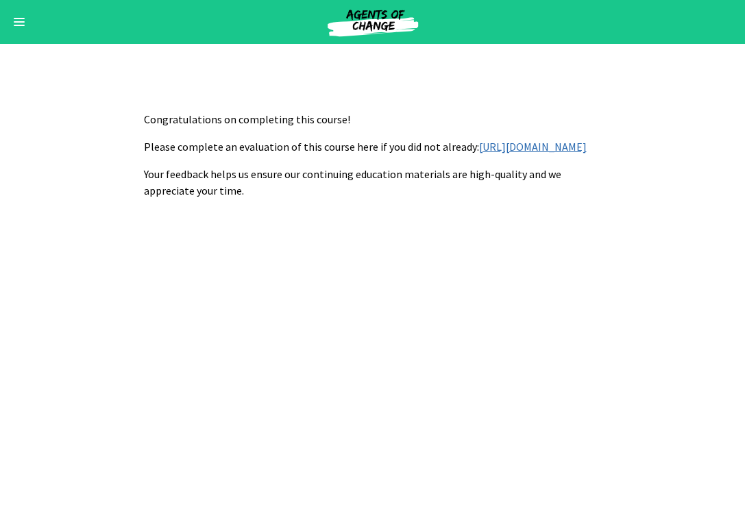
click at [11, 28] on button "Enable menu" at bounding box center [19, 22] width 16 height 16
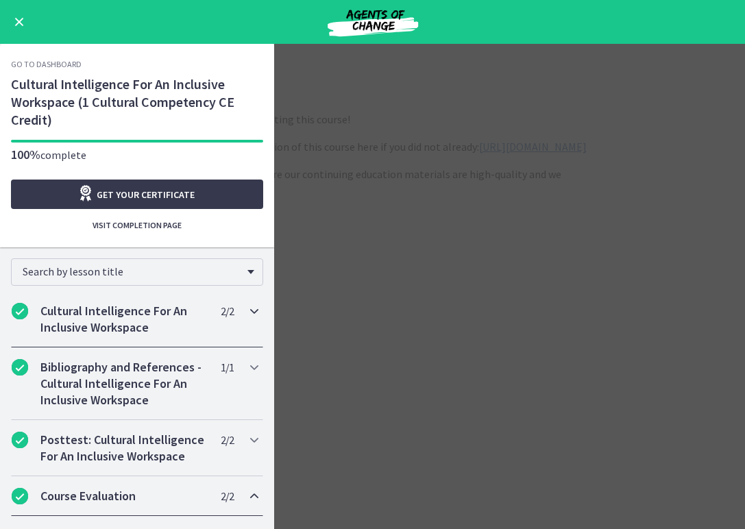
click at [136, 328] on h2 "Cultural Intelligence For An Inclusive Workspace" at bounding box center [123, 319] width 167 height 33
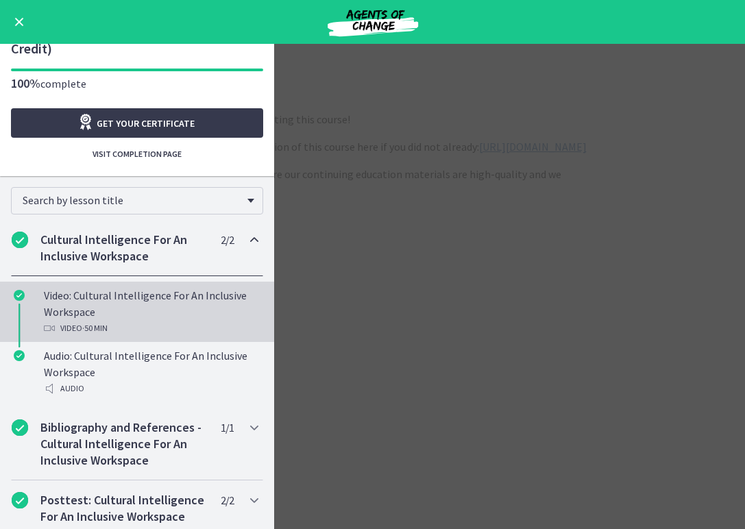
scroll to position [103, 0]
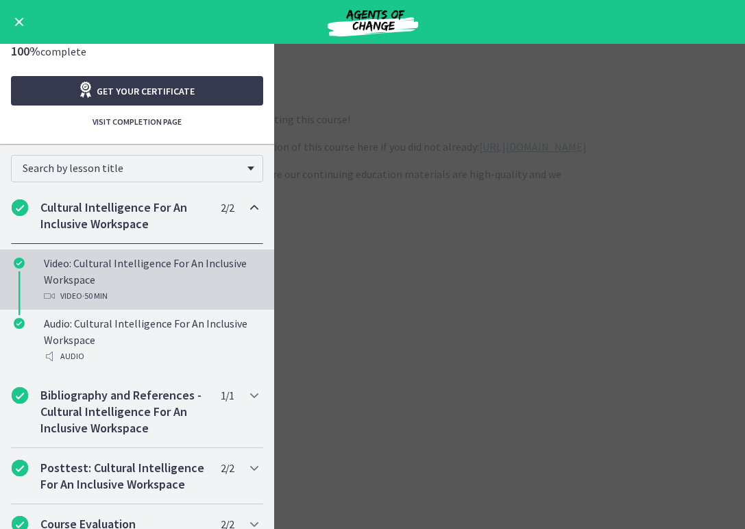
click at [141, 289] on div "Video · 50 min" at bounding box center [151, 296] width 214 height 16
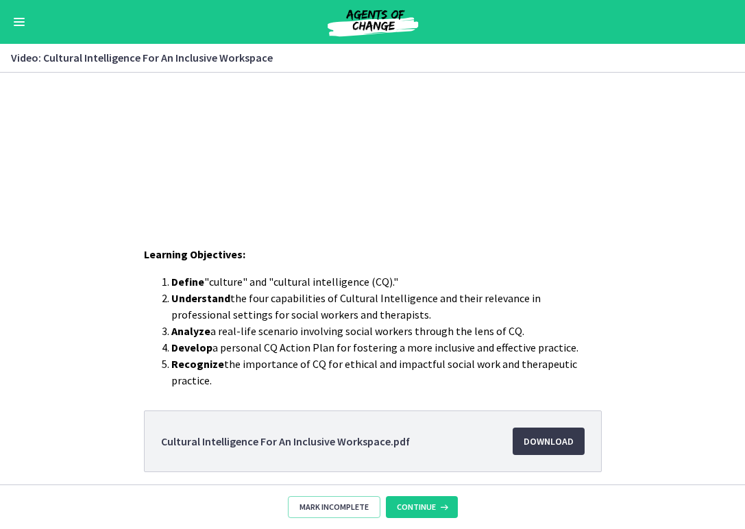
scroll to position [203, 0]
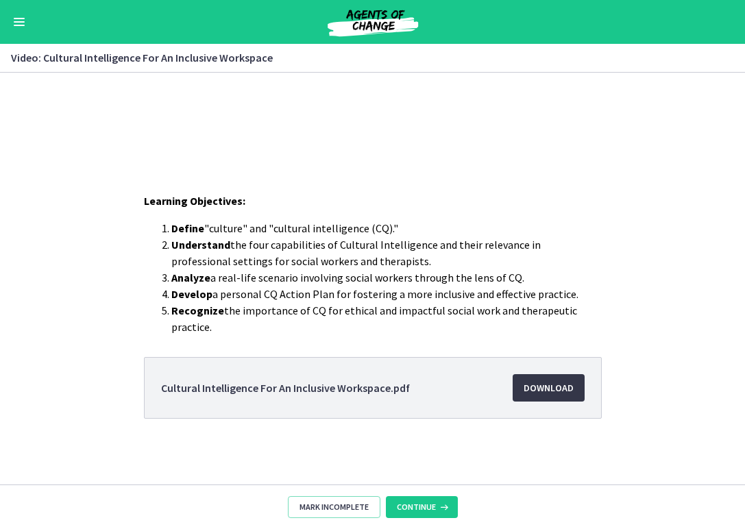
click at [530, 385] on span "Download Opens in a new window" at bounding box center [549, 388] width 50 height 16
click at [33, 16] on div "Go to Dashboard" at bounding box center [372, 22] width 745 height 44
click at [21, 25] on span "Enable menu" at bounding box center [19, 25] width 11 height 1
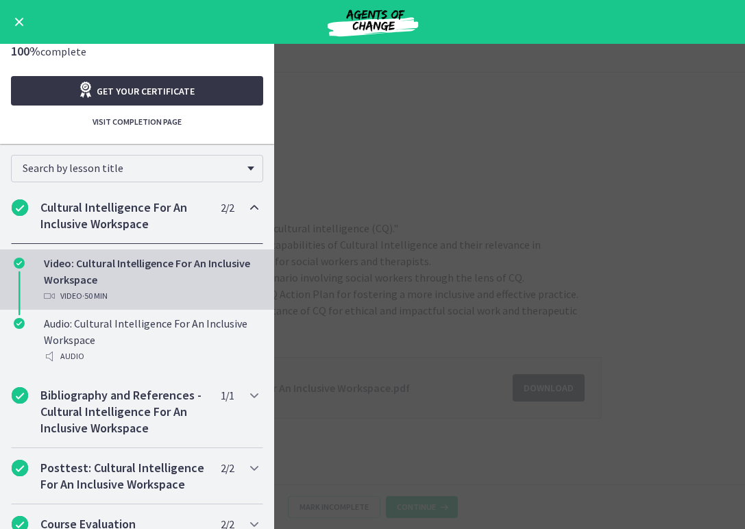
click at [62, 99] on link "Get your certificate" at bounding box center [137, 90] width 252 height 29
click at [163, 95] on span "Get your certificate" at bounding box center [146, 91] width 98 height 16
click at [16, 16] on button "Enable menu" at bounding box center [19, 22] width 16 height 16
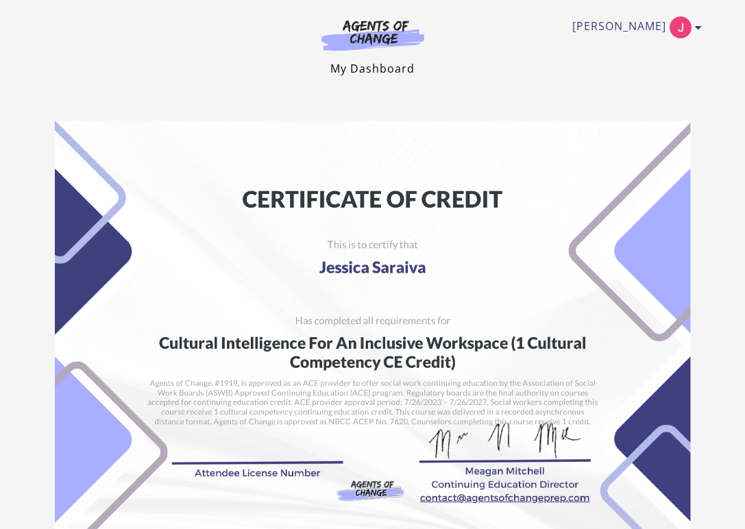
click at [391, 73] on link "My Dashboard" at bounding box center [372, 68] width 84 height 15
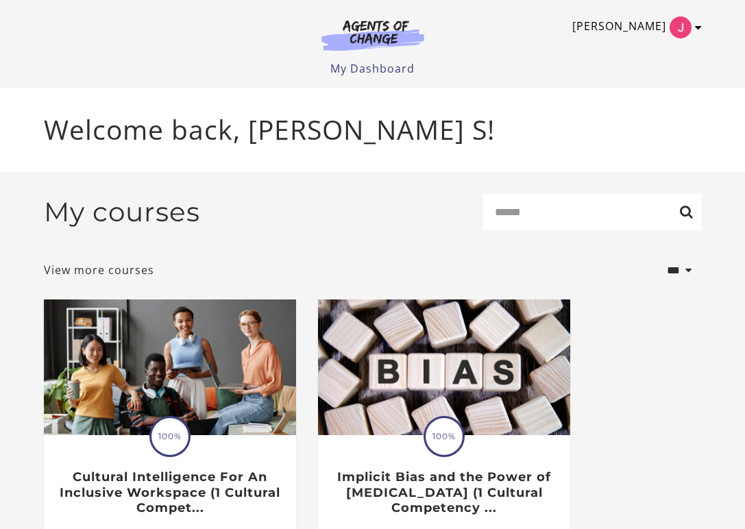
click at [675, 30] on img "Toggle menu" at bounding box center [681, 27] width 22 height 22
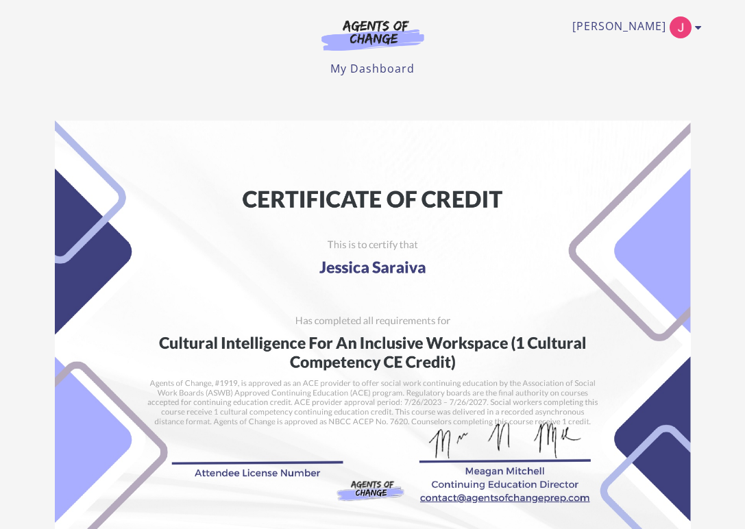
scroll to position [239, 0]
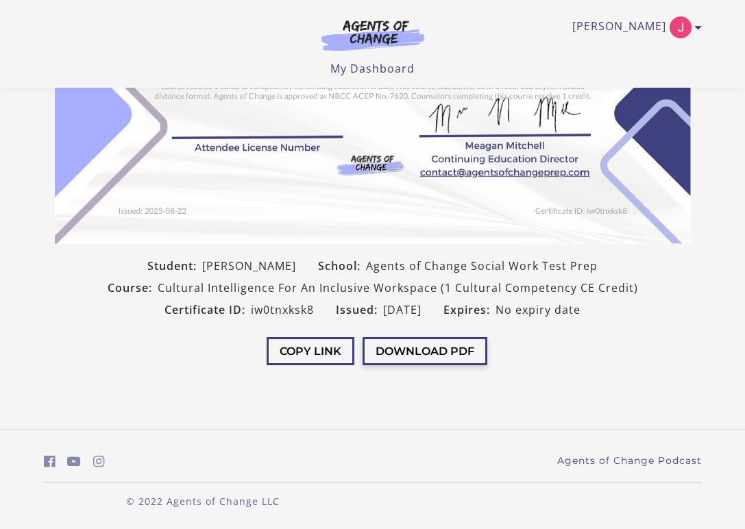
click at [450, 345] on button "Download PDF" at bounding box center [425, 351] width 125 height 28
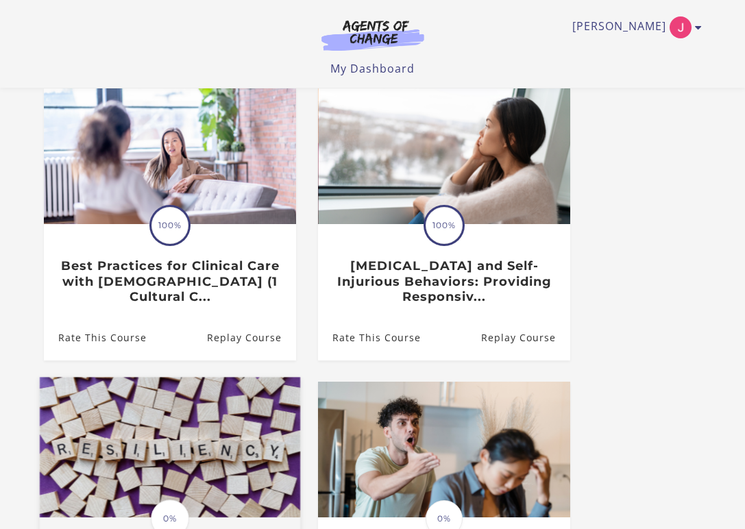
scroll to position [321, 0]
